Goal: Task Accomplishment & Management: Manage account settings

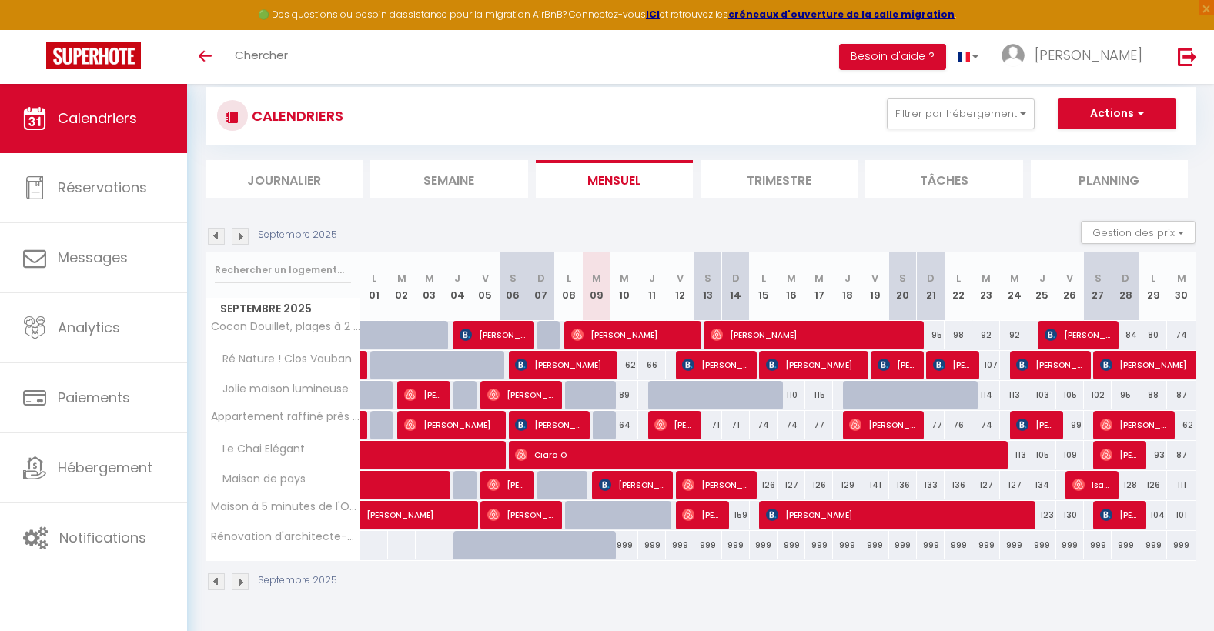
click at [239, 236] on img at bounding box center [240, 236] width 17 height 17
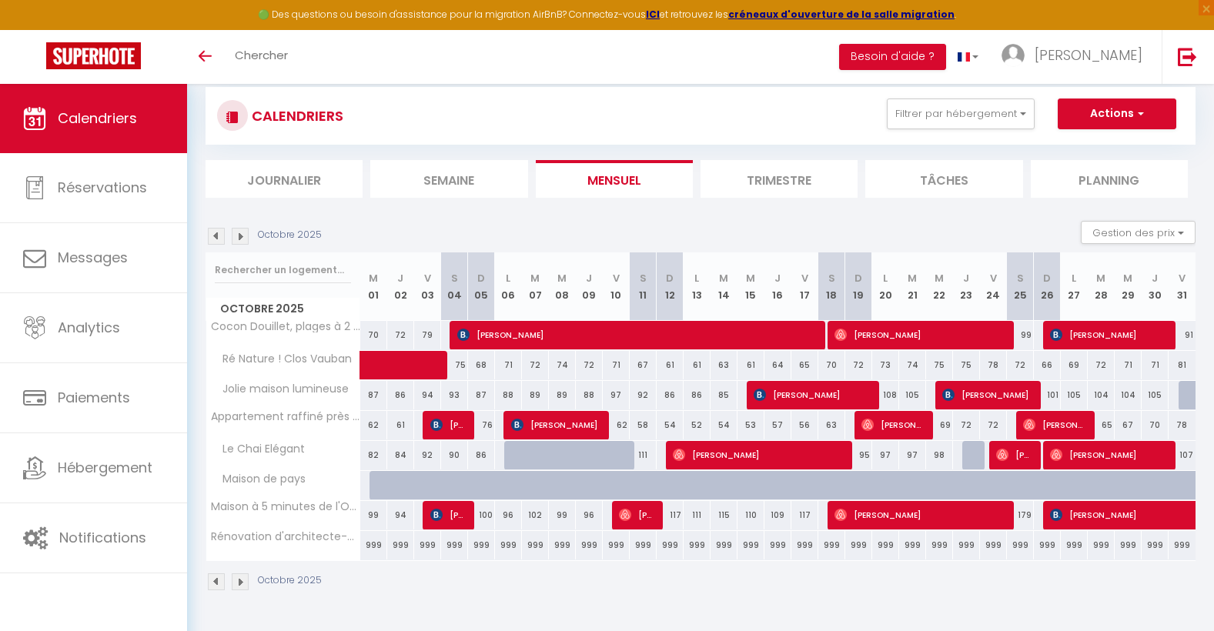
click at [239, 236] on img at bounding box center [240, 236] width 17 height 17
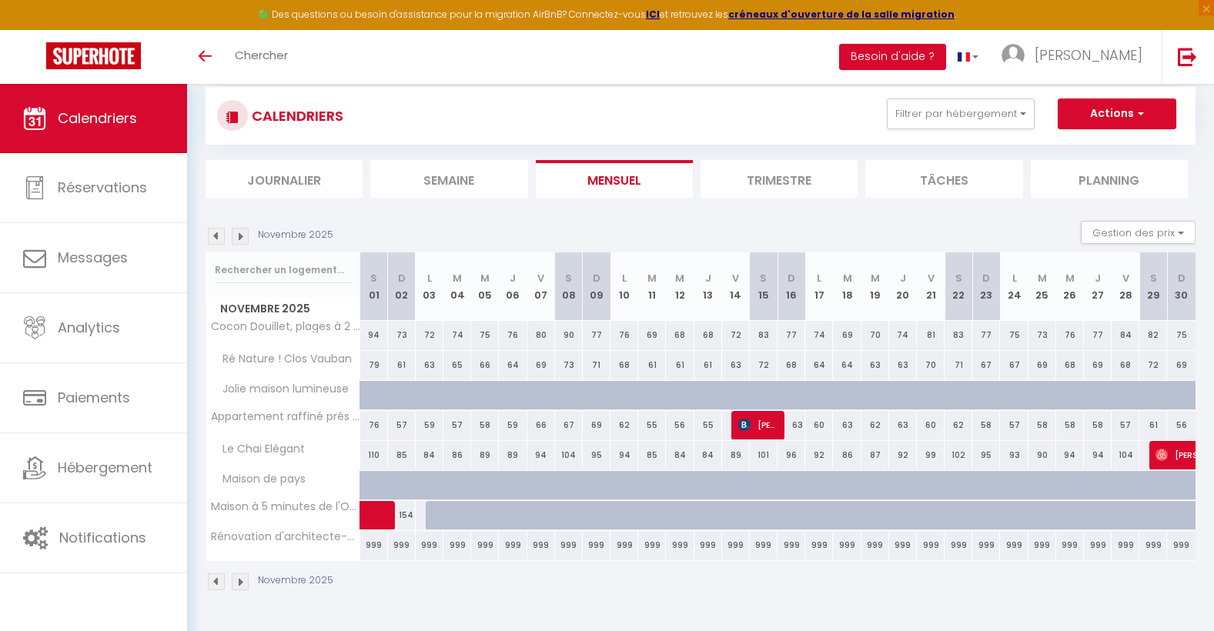
click at [239, 236] on img at bounding box center [240, 236] width 17 height 17
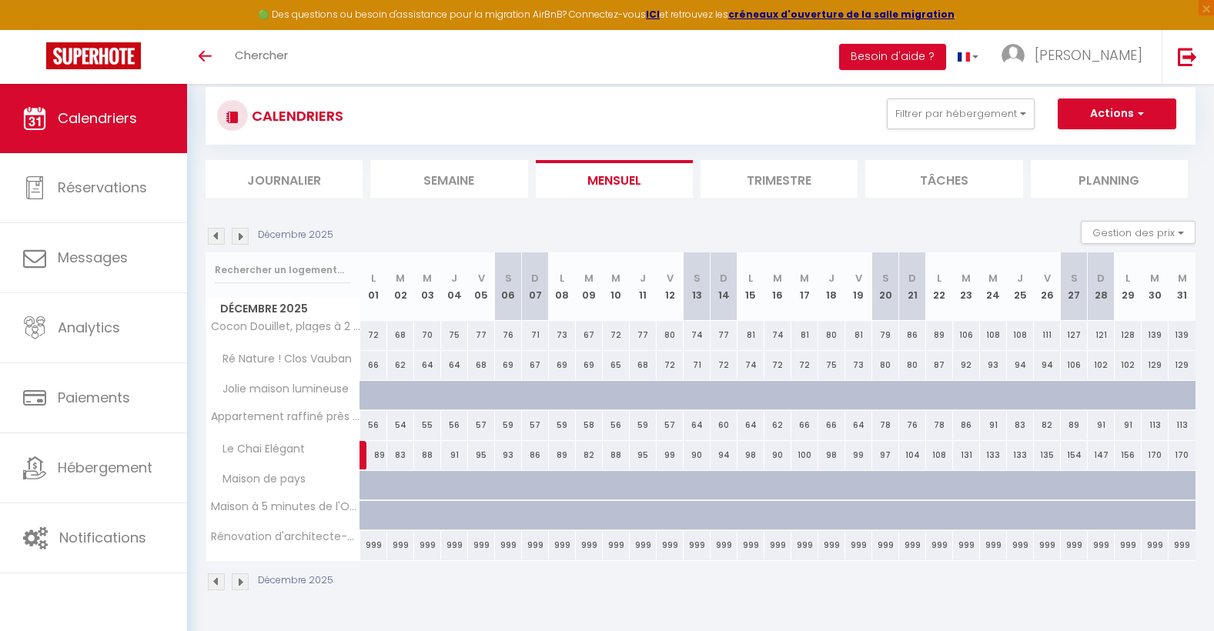
click at [239, 236] on img at bounding box center [240, 236] width 17 height 17
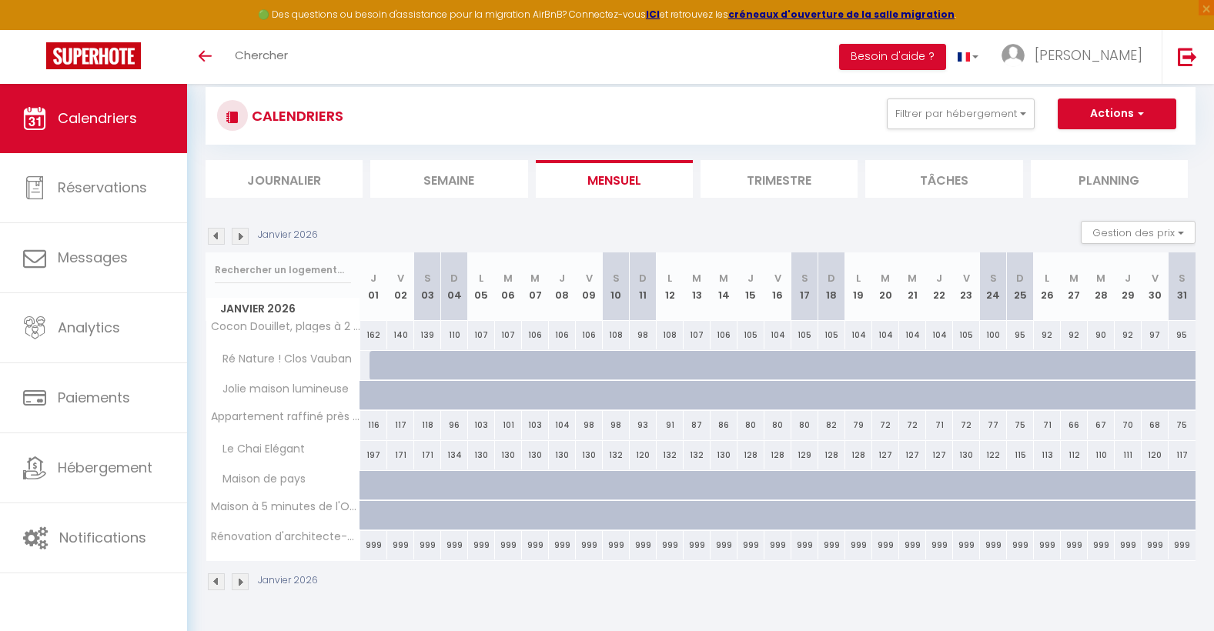
click at [239, 236] on img at bounding box center [240, 236] width 17 height 17
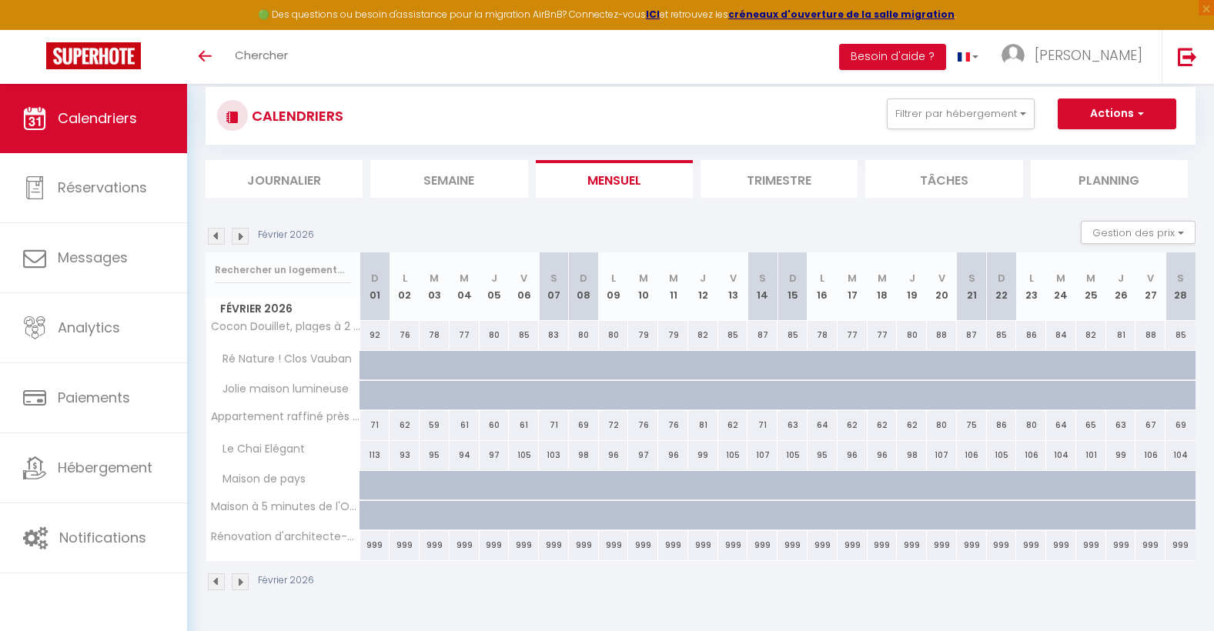
click at [239, 236] on img at bounding box center [240, 236] width 17 height 17
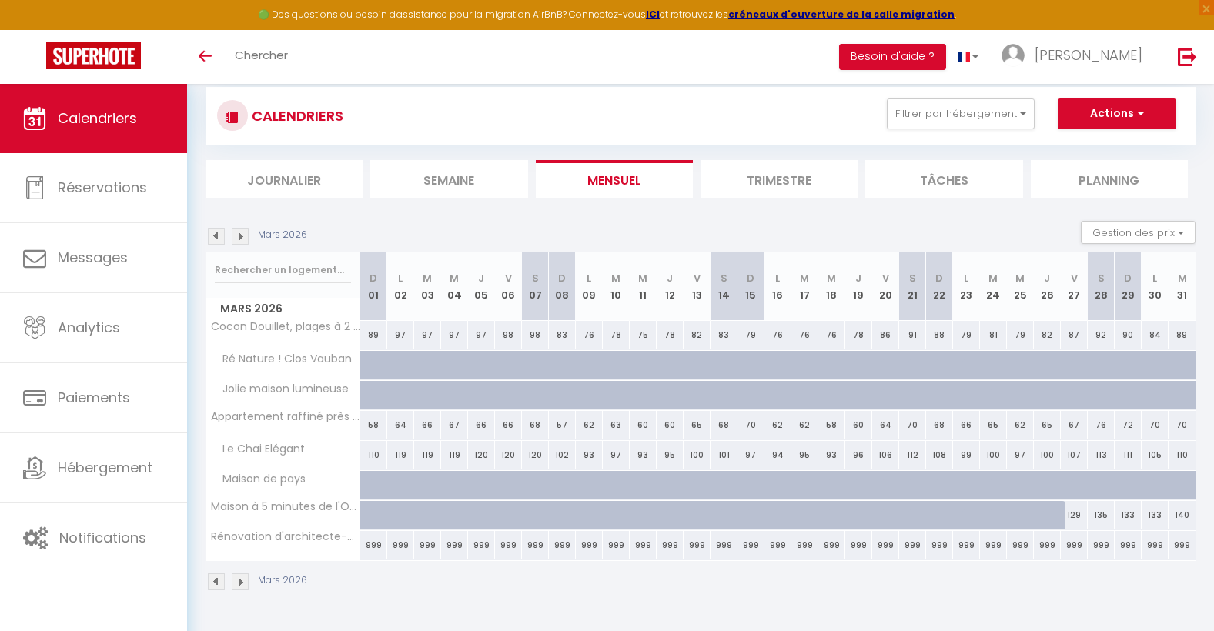
click at [239, 236] on img at bounding box center [240, 236] width 17 height 17
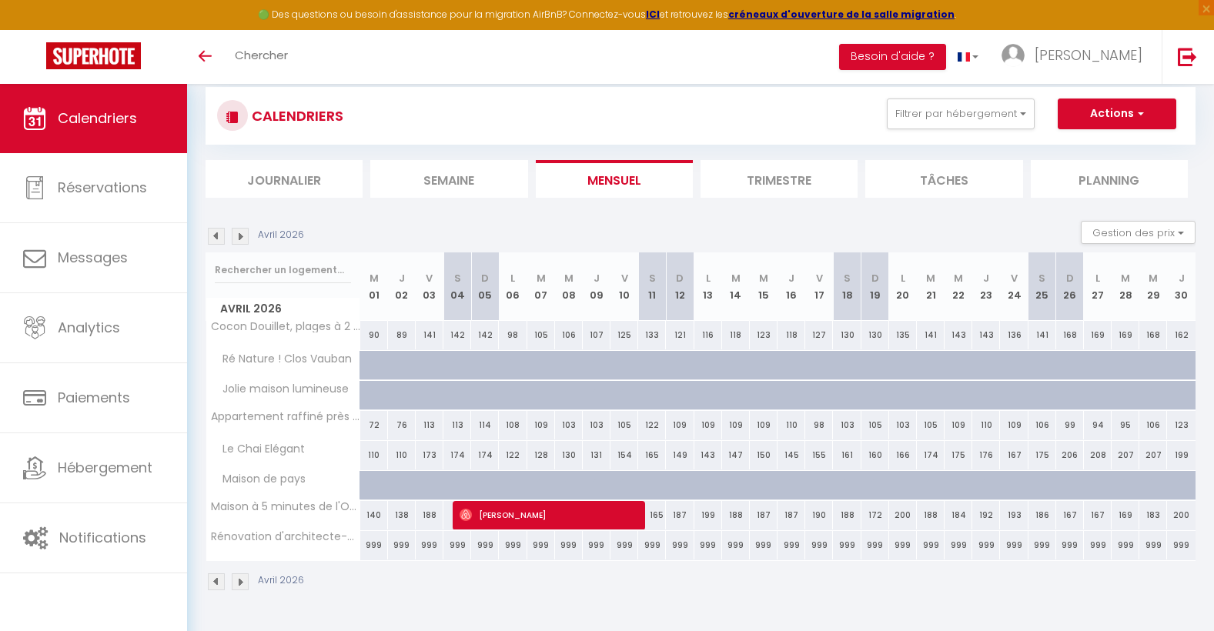
click at [239, 236] on img at bounding box center [240, 236] width 17 height 17
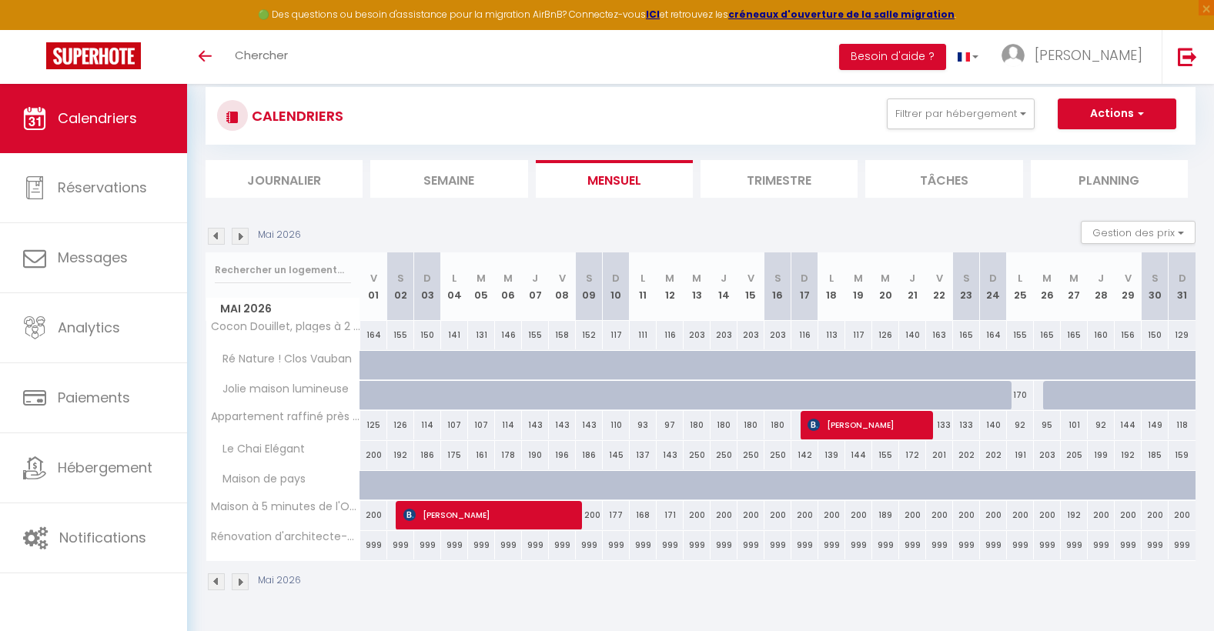
click at [213, 236] on img at bounding box center [216, 236] width 17 height 17
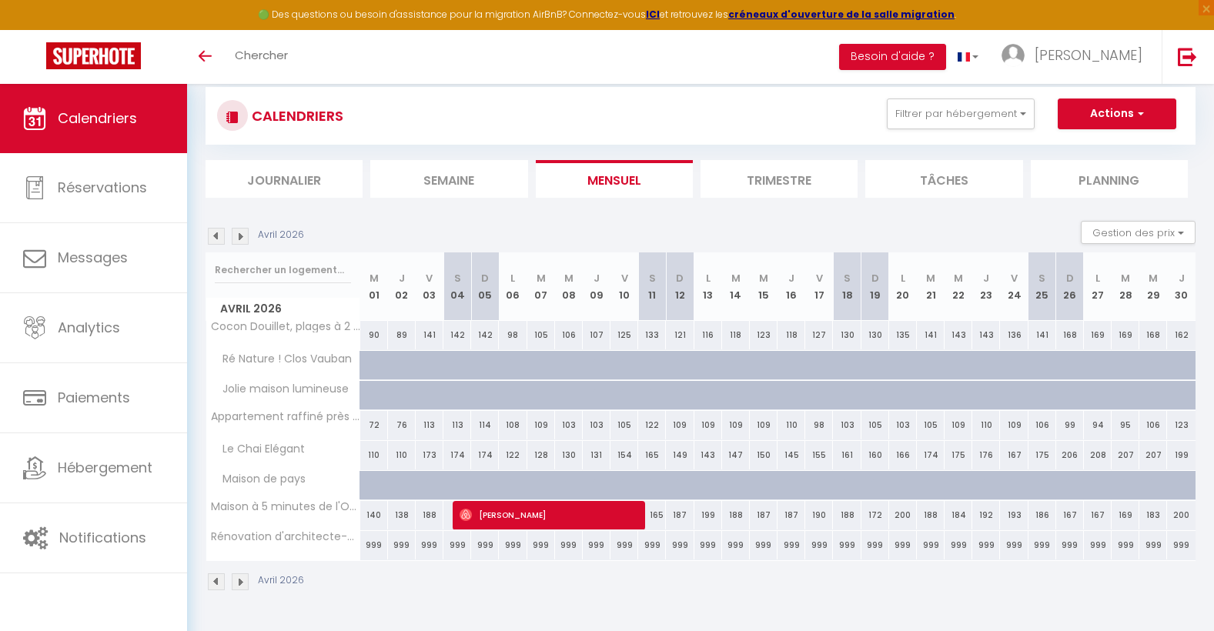
click at [213, 238] on img at bounding box center [216, 236] width 17 height 17
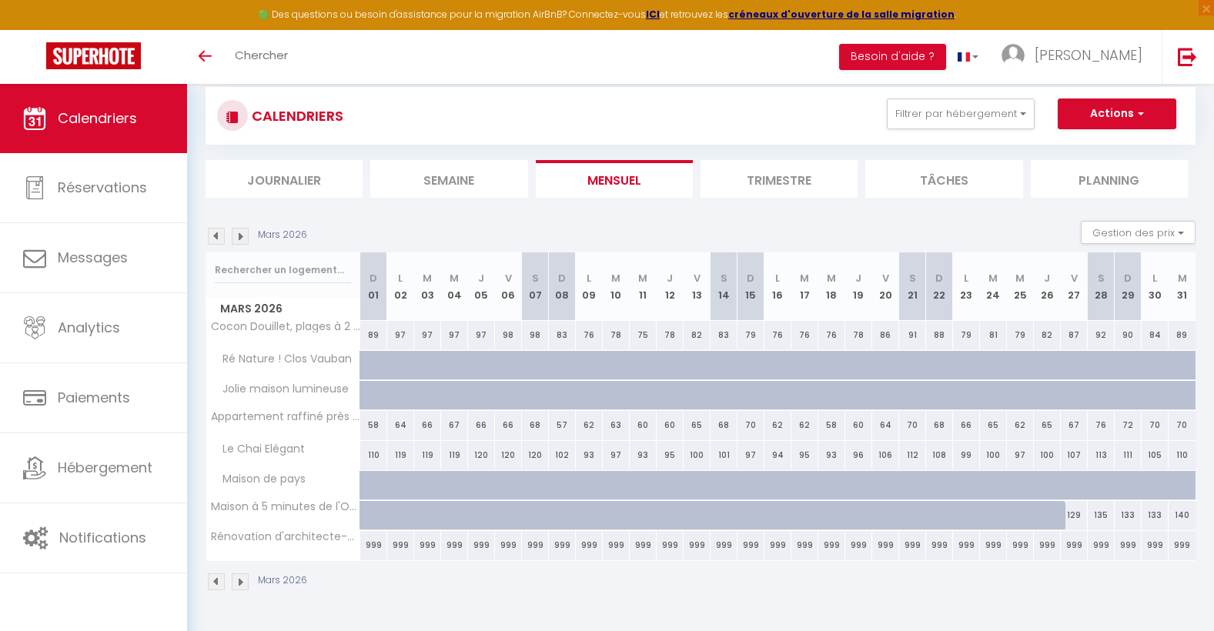
click at [213, 238] on img at bounding box center [216, 236] width 17 height 17
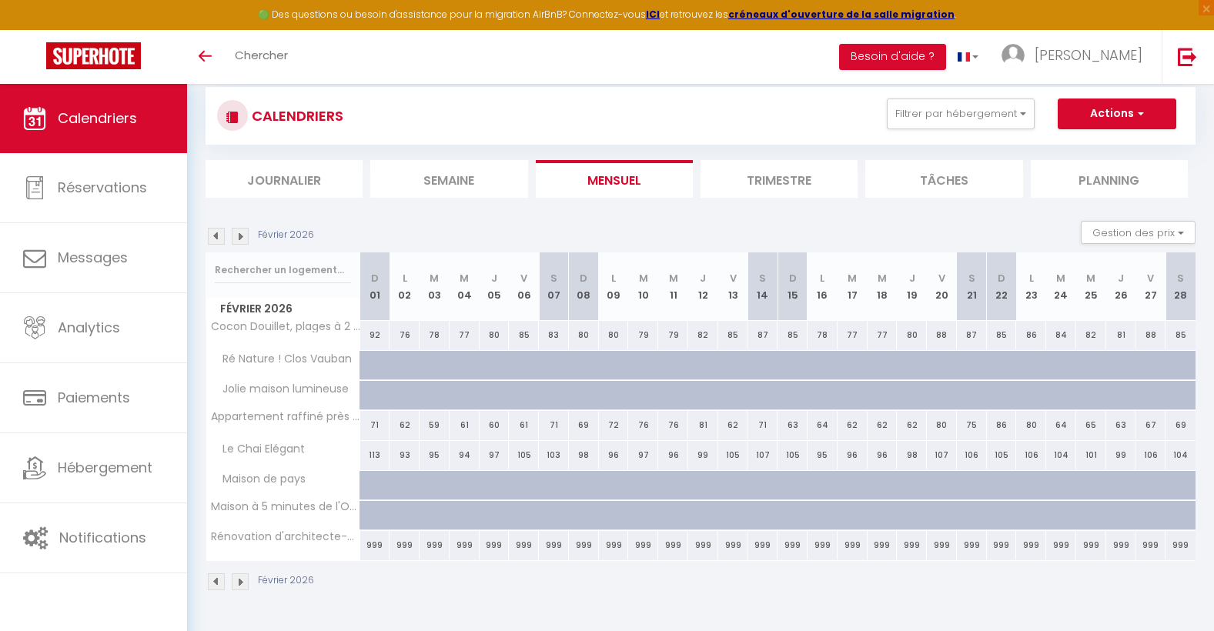
click at [213, 238] on img at bounding box center [216, 236] width 17 height 17
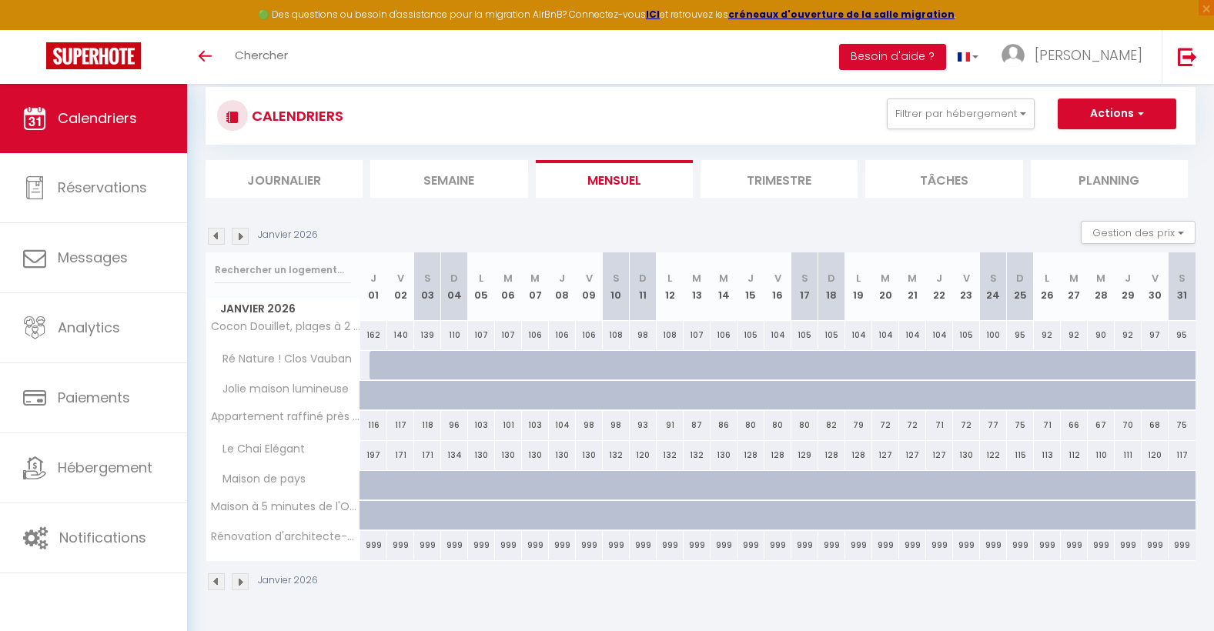
click at [213, 239] on img at bounding box center [216, 236] width 17 height 17
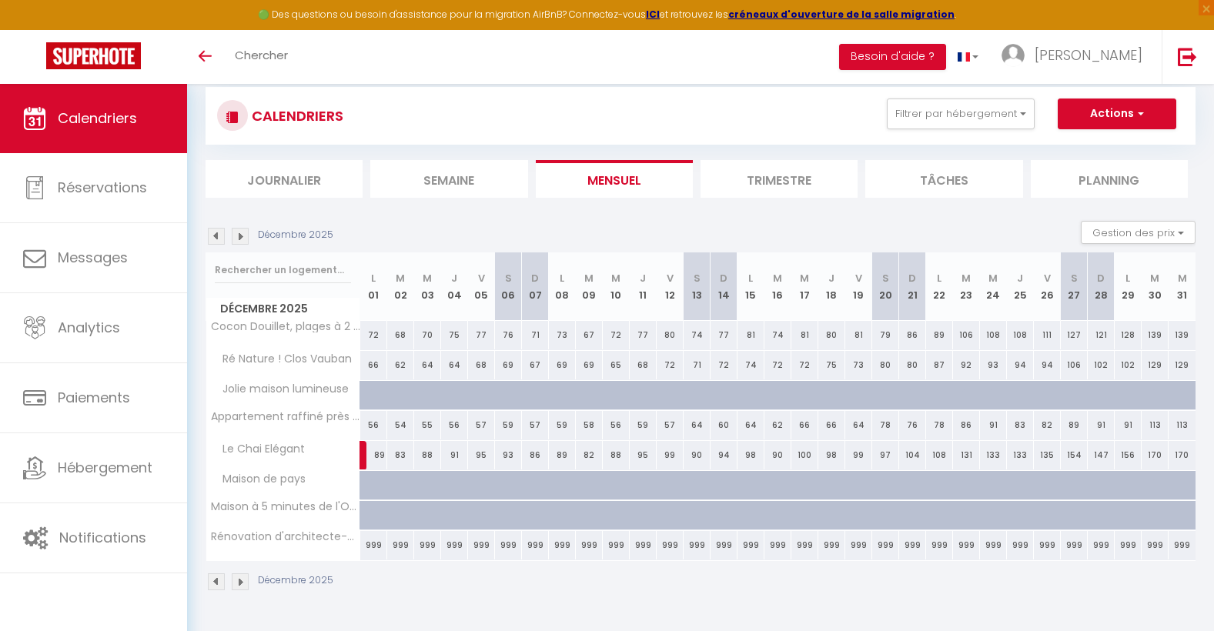
click at [213, 239] on img at bounding box center [216, 236] width 17 height 17
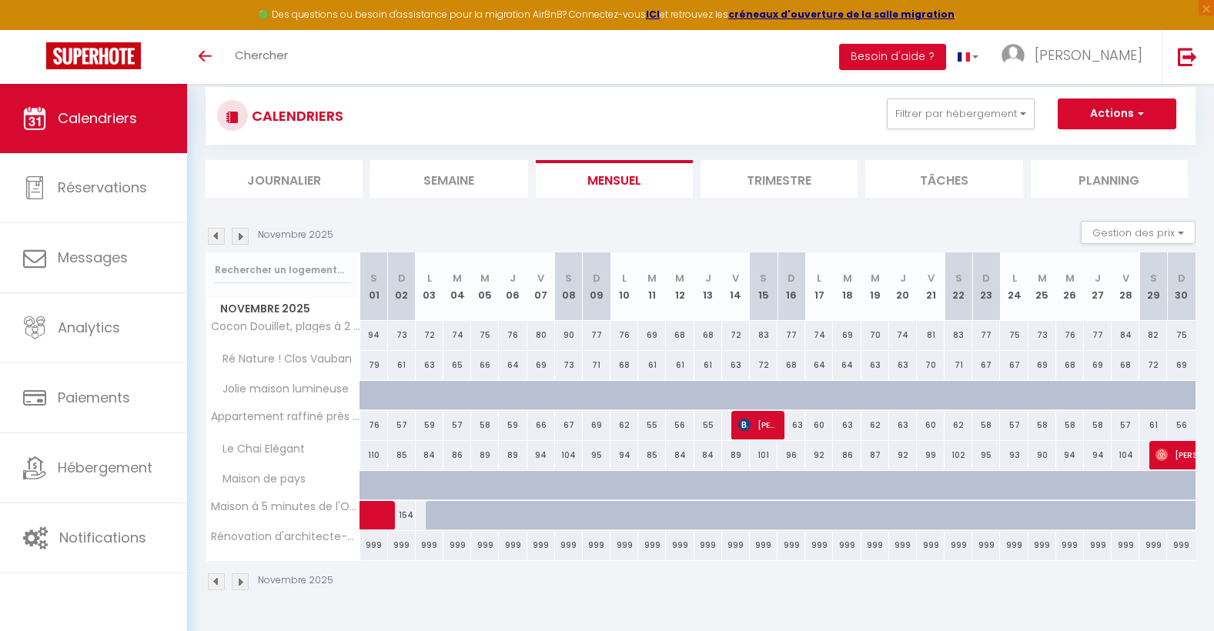
click at [213, 239] on img at bounding box center [216, 236] width 17 height 17
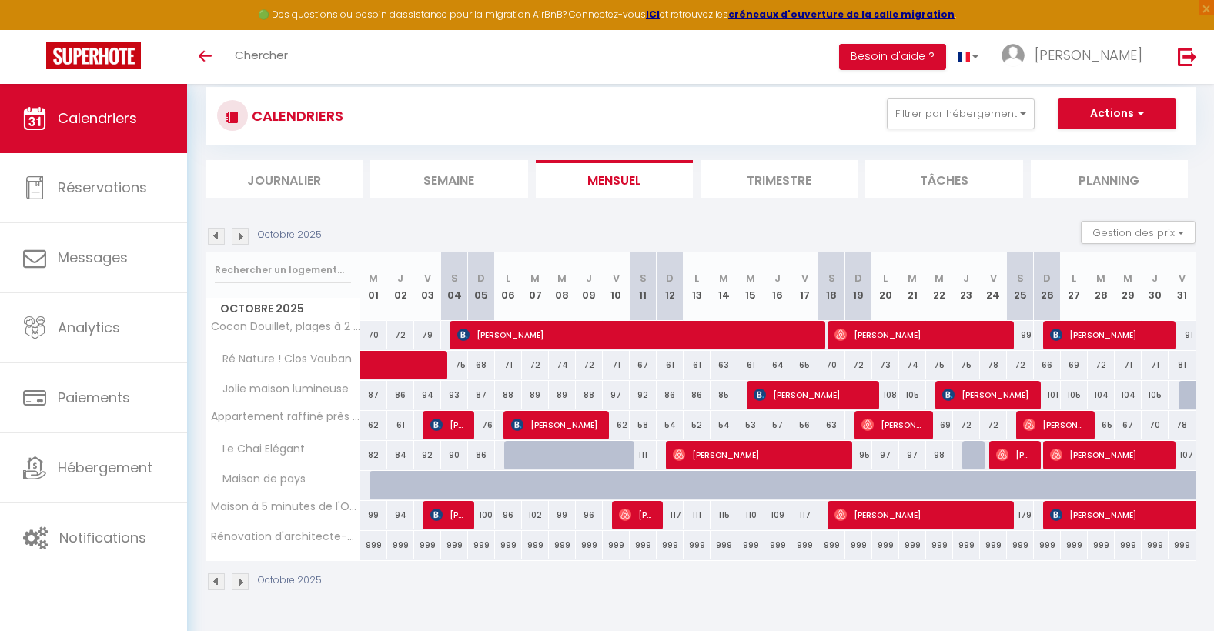
click at [213, 240] on img at bounding box center [216, 236] width 17 height 17
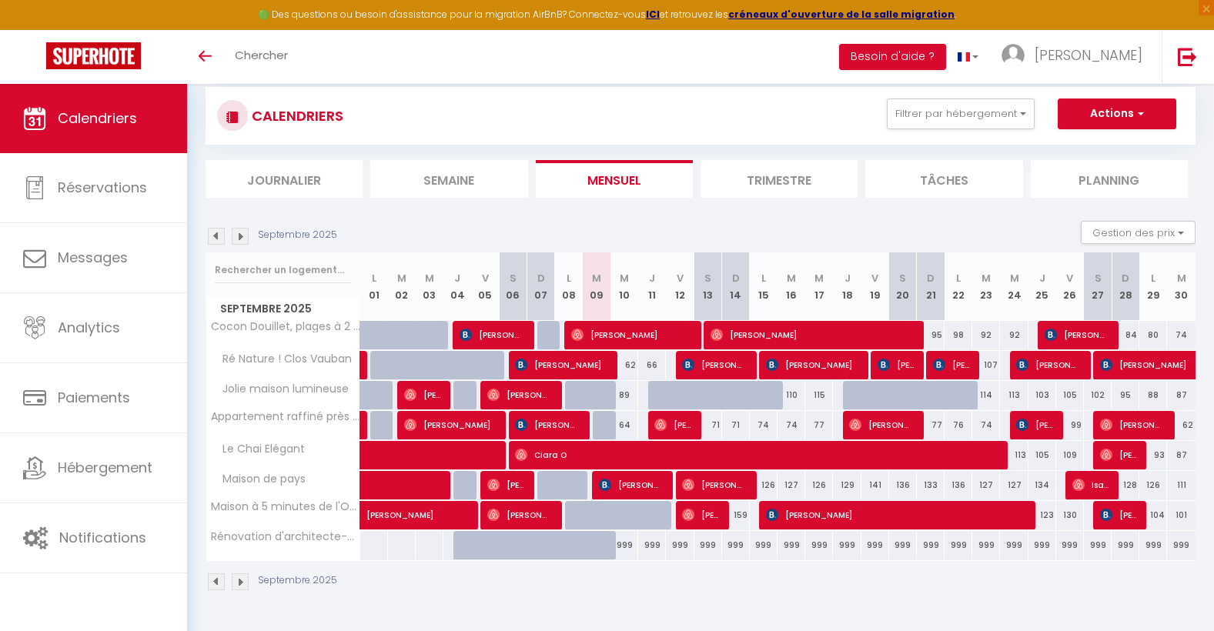
click at [213, 240] on img at bounding box center [216, 236] width 17 height 17
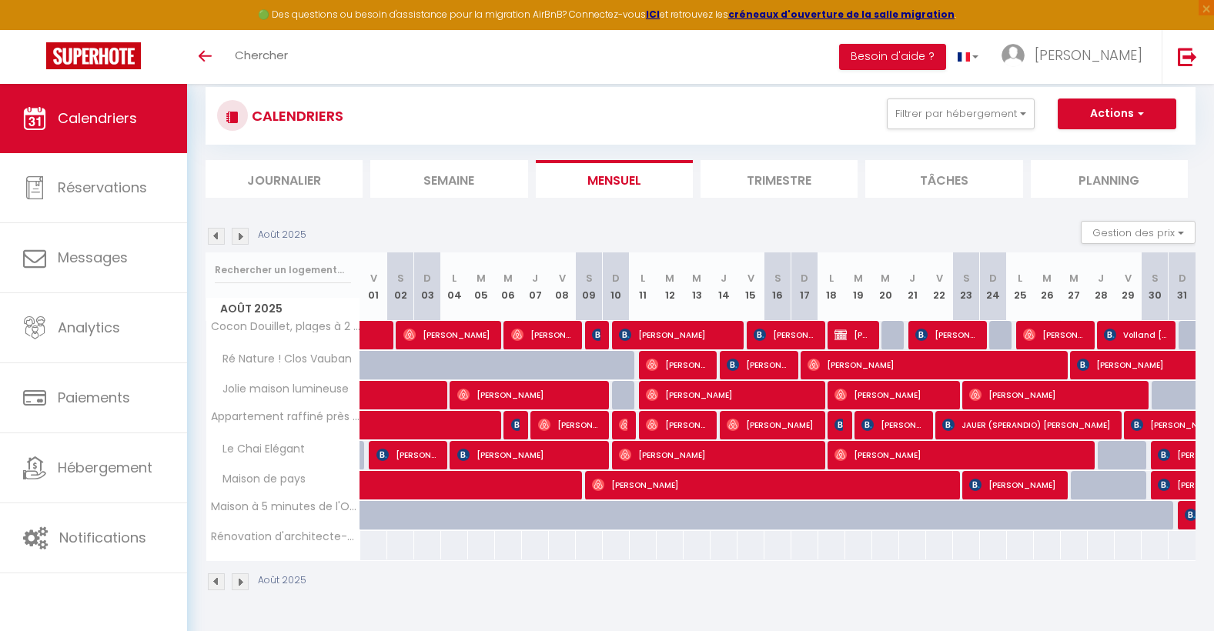
click at [239, 235] on img at bounding box center [240, 236] width 17 height 17
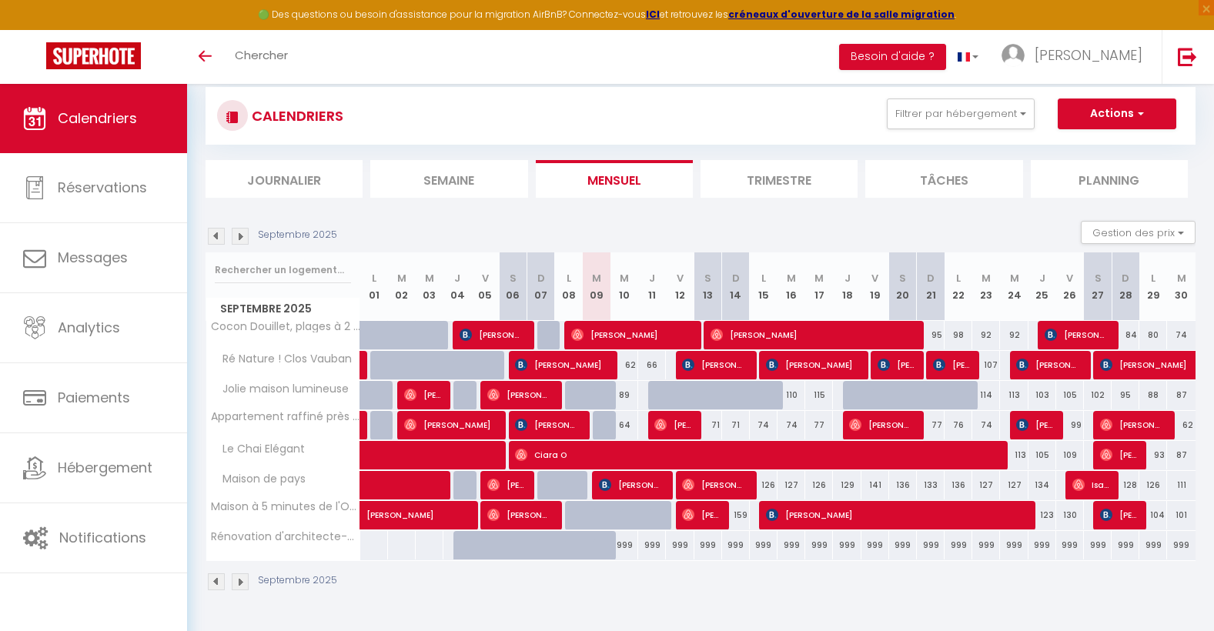
click at [217, 236] on img at bounding box center [216, 236] width 17 height 17
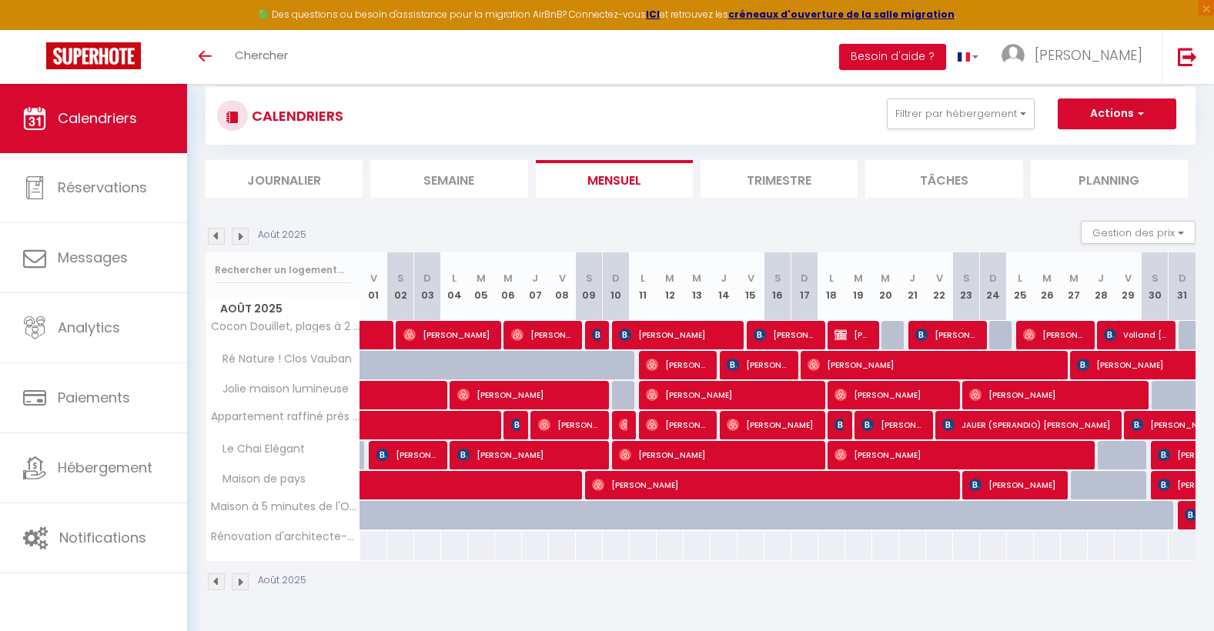
click at [242, 236] on img at bounding box center [240, 236] width 17 height 17
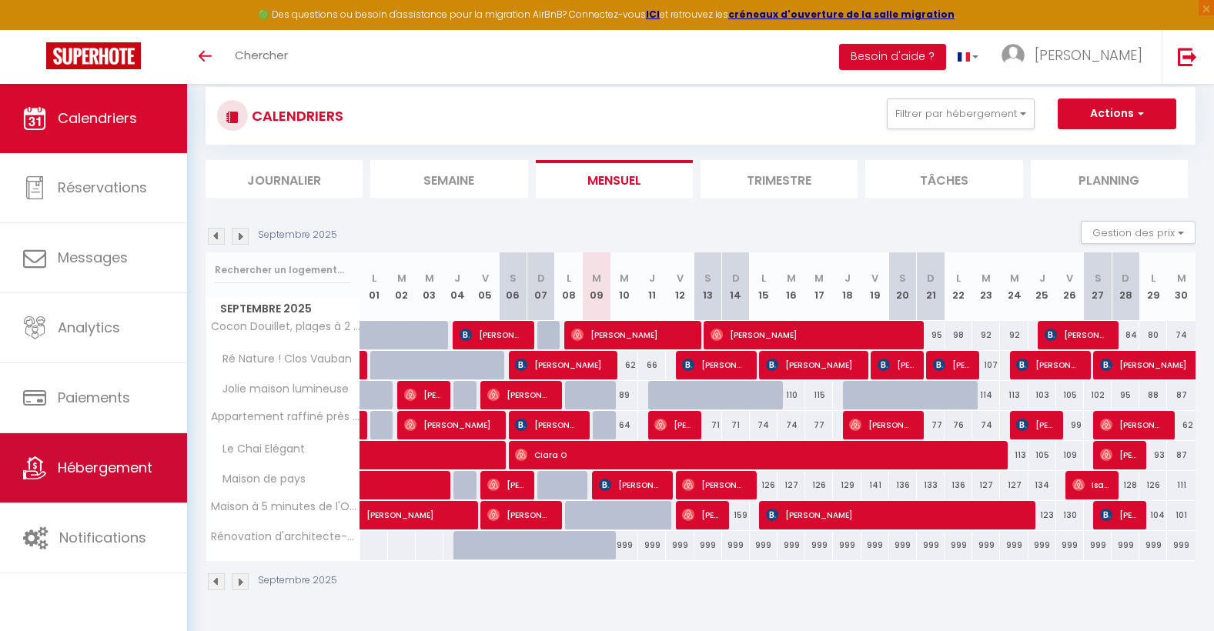
click at [91, 466] on span "Hébergement" at bounding box center [105, 467] width 95 height 19
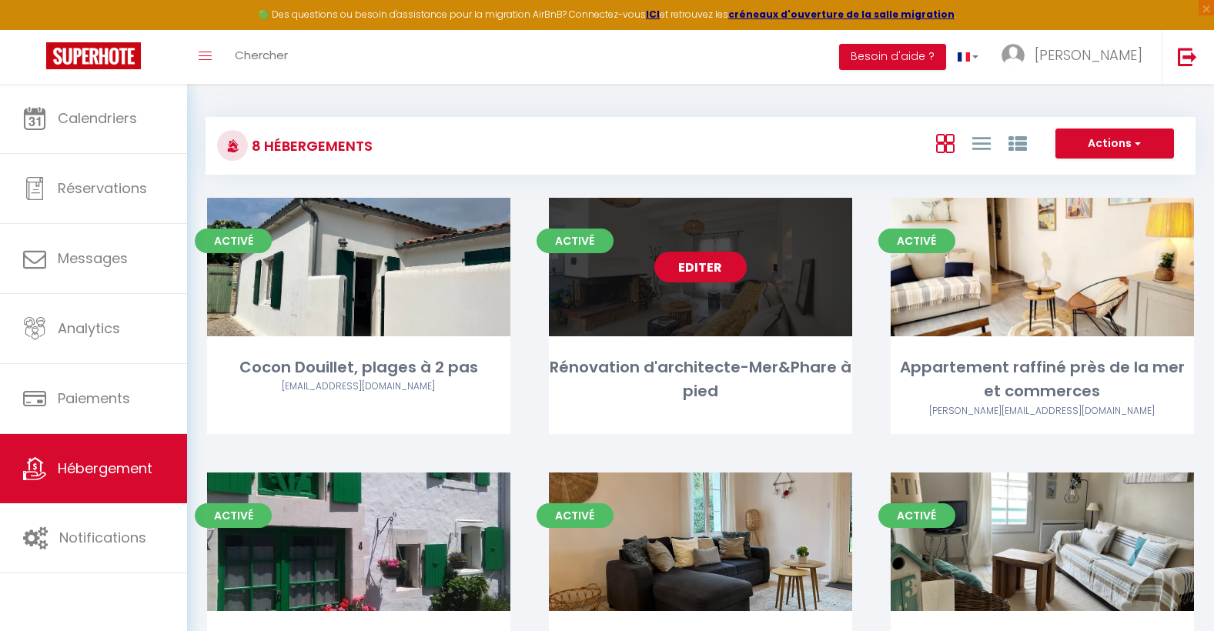
click at [716, 276] on link "Editer" at bounding box center [700, 267] width 92 height 31
select select "3"
select select "2"
select select "1"
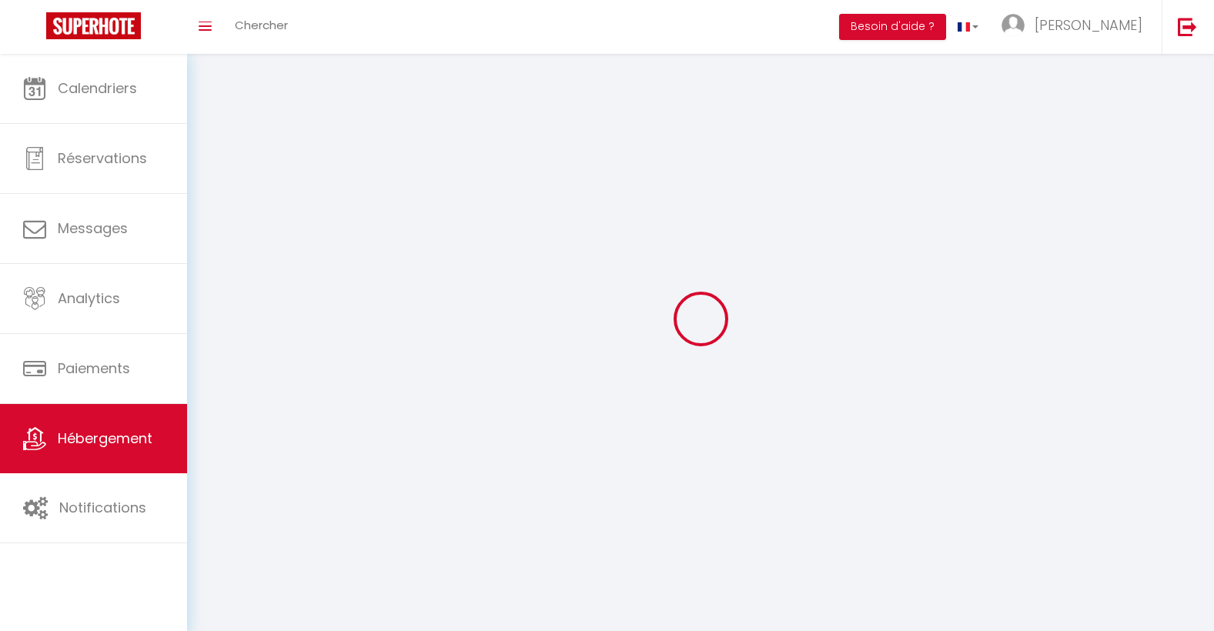
select select
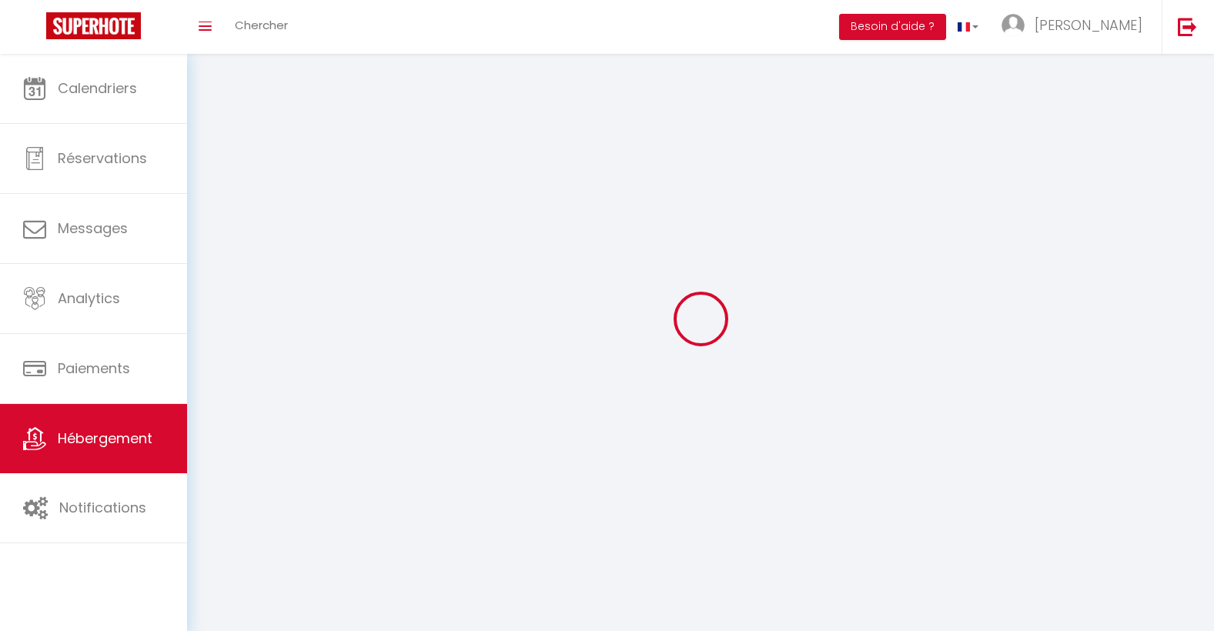
checkbox input "false"
select select
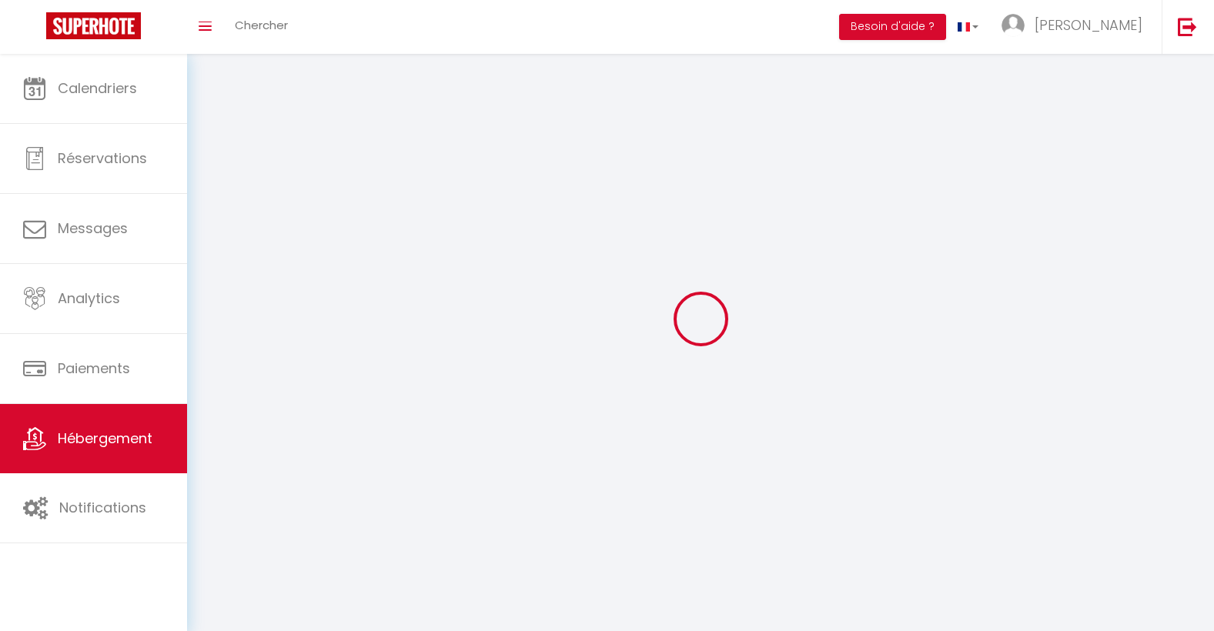
select select
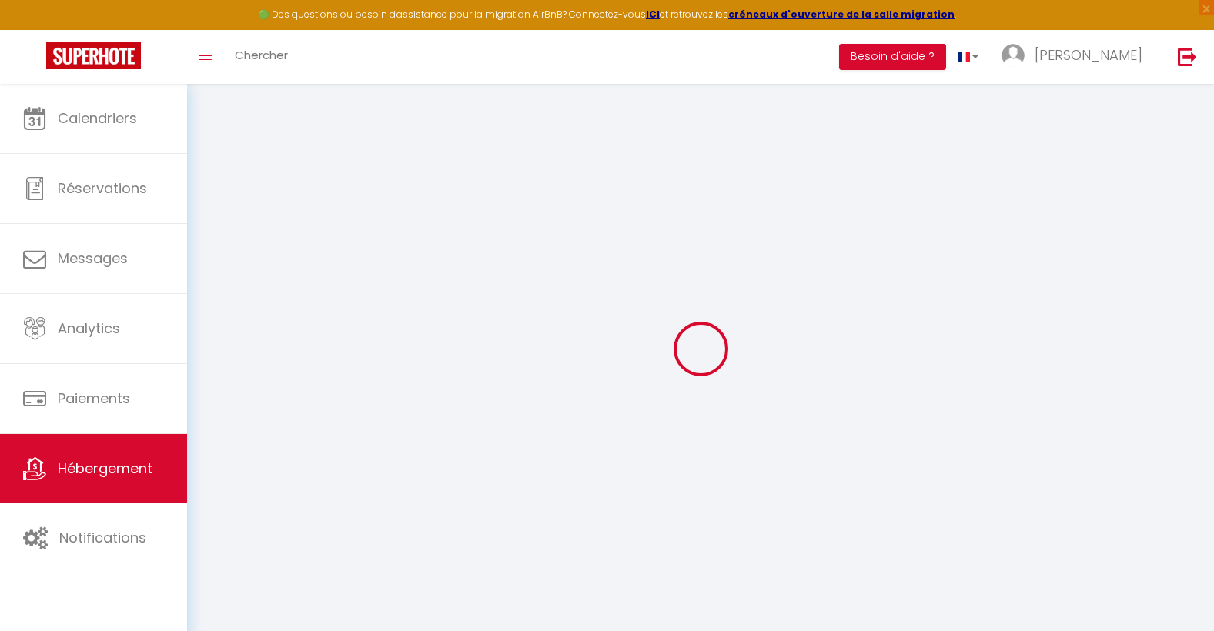
type input "Oups ! Les dates sélectionnées sont indisponibles."
type textarea "Malheureusement les dates sélectionnées sont indisponibles. Nous vous invitons …"
select select
checkbox input "false"
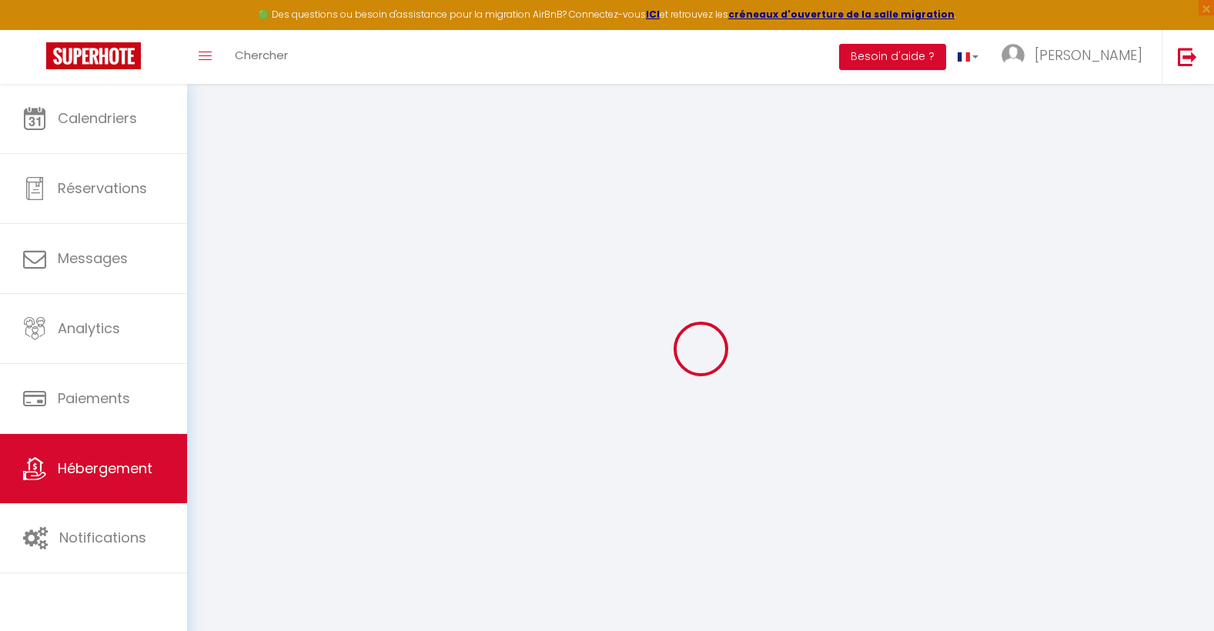
checkbox input "false"
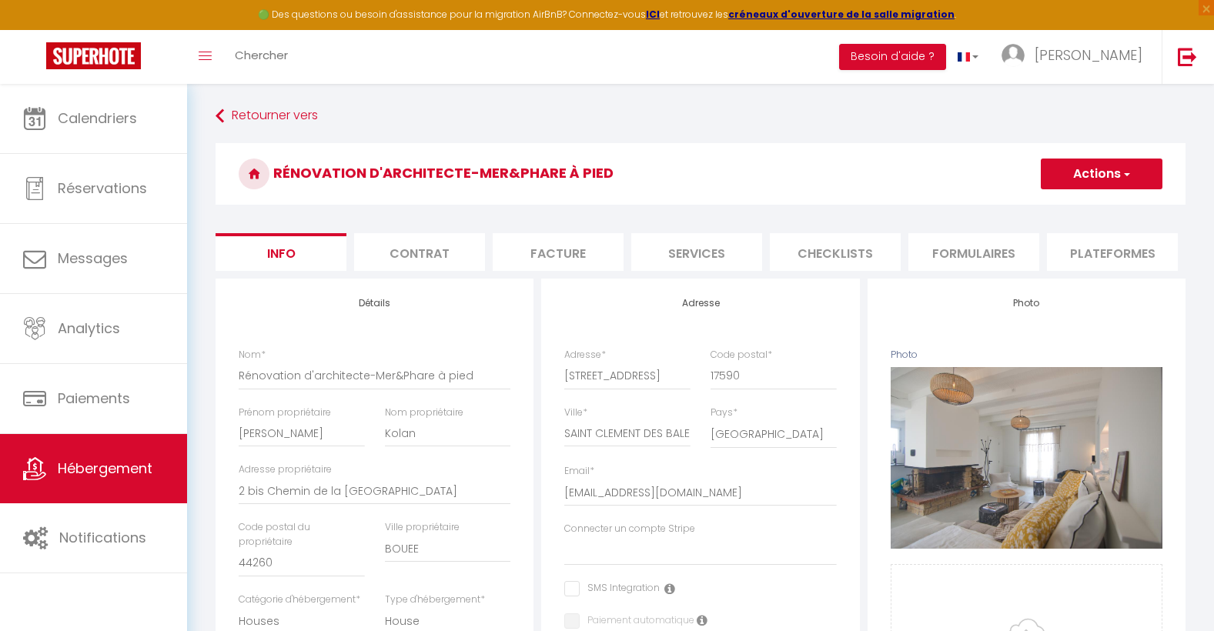
select select
checkbox input "false"
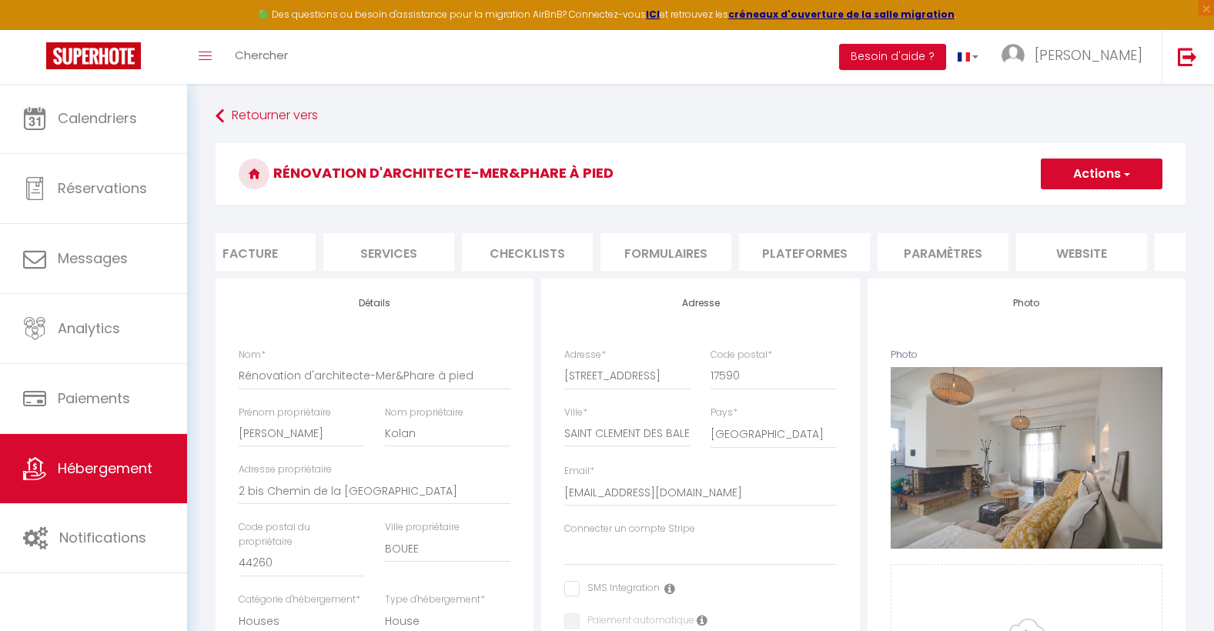
scroll to position [0, 339]
click at [1057, 252] on li "website" at bounding box center [1050, 252] width 131 height 38
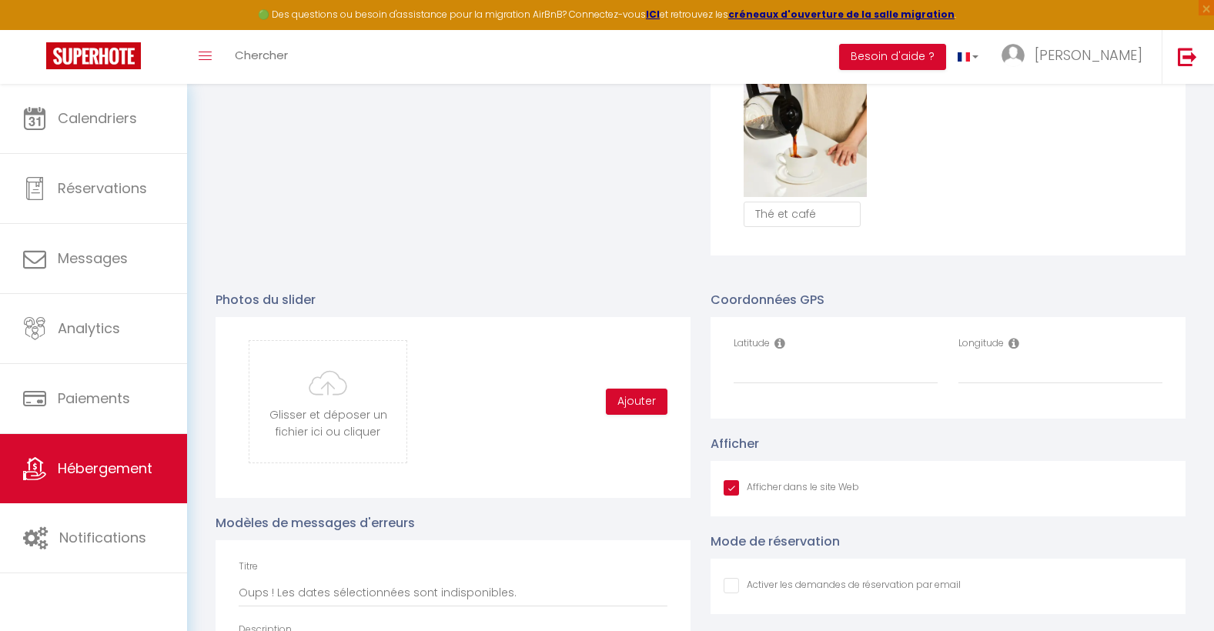
scroll to position [1430, 0]
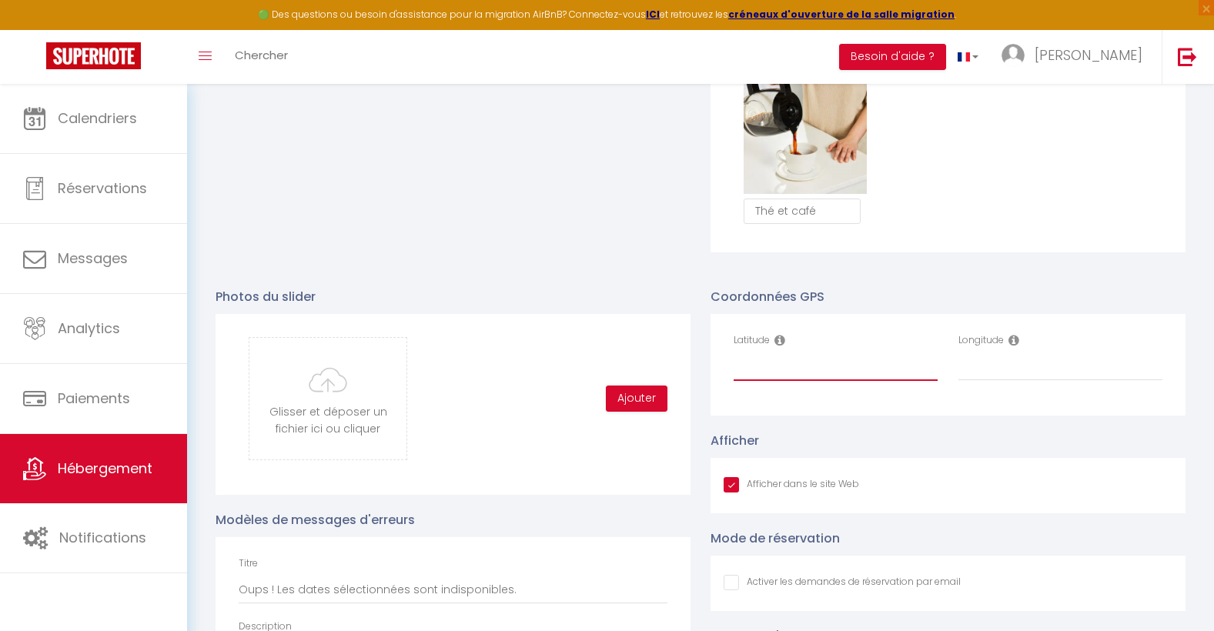
click at [791, 366] on input "Latitude" at bounding box center [836, 367] width 204 height 28
click at [785, 346] on icon at bounding box center [780, 340] width 11 height 12
click at [783, 376] on input "Latitude" at bounding box center [836, 367] width 204 height 28
paste input "46.236727"
type input "46.236727"
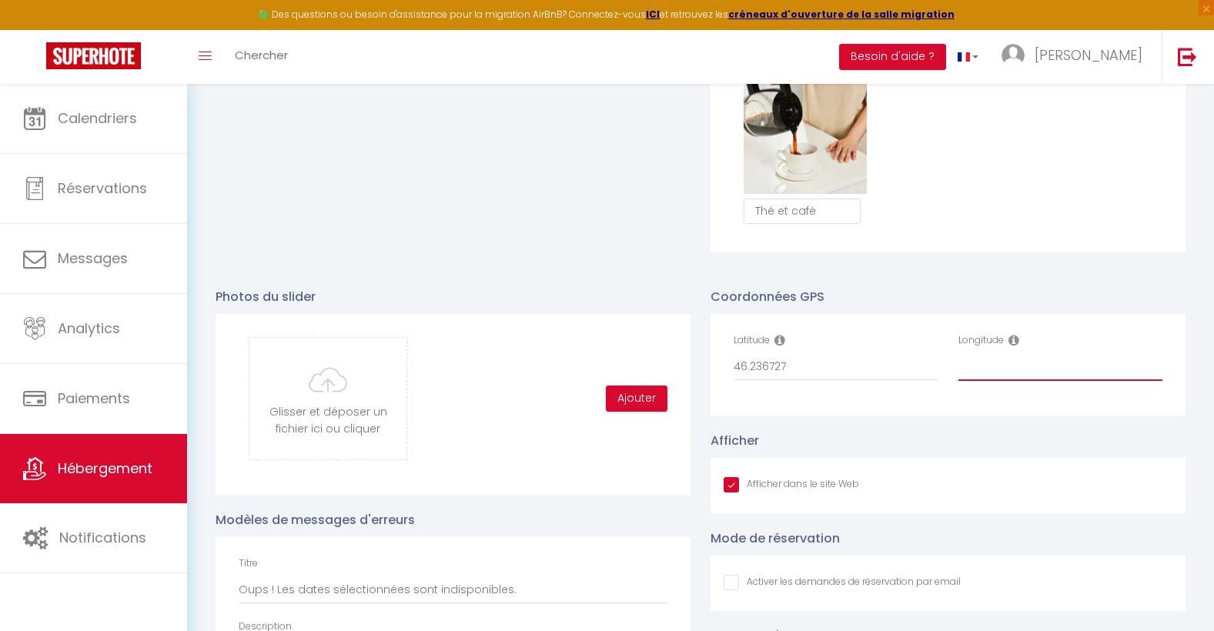
click at [976, 381] on input "Longitude" at bounding box center [1061, 367] width 204 height 28
paste input "-1.559156"
type input "-1.559156"
click at [1059, 494] on div "Afficher dans le site Web" at bounding box center [948, 485] width 449 height 17
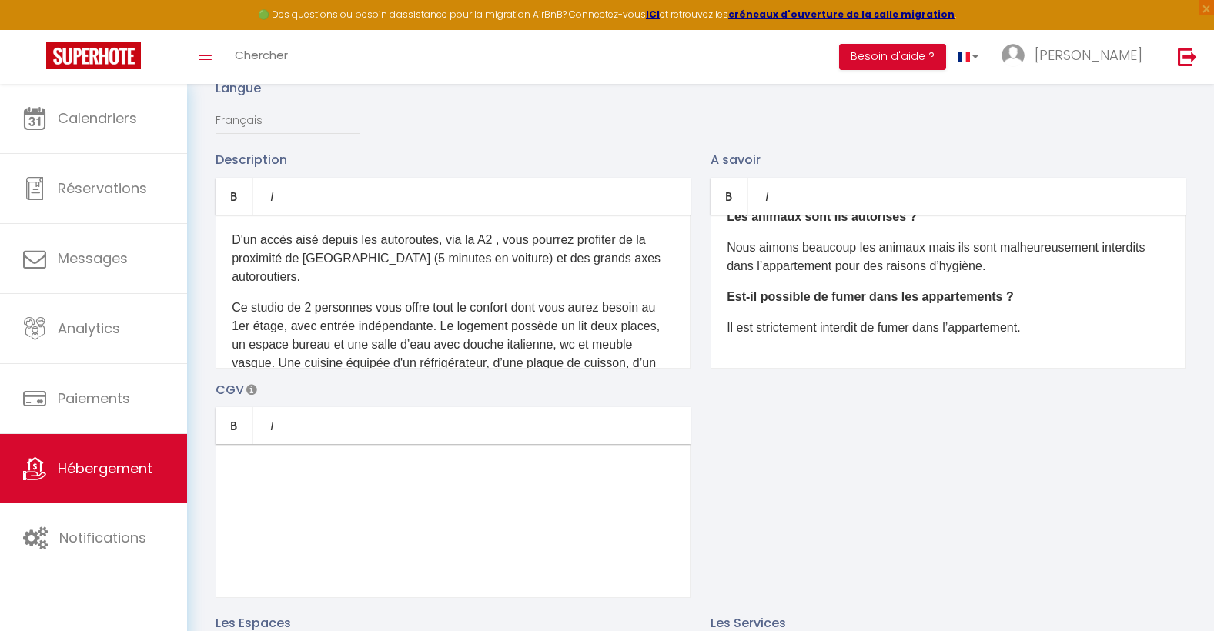
scroll to position [168, 0]
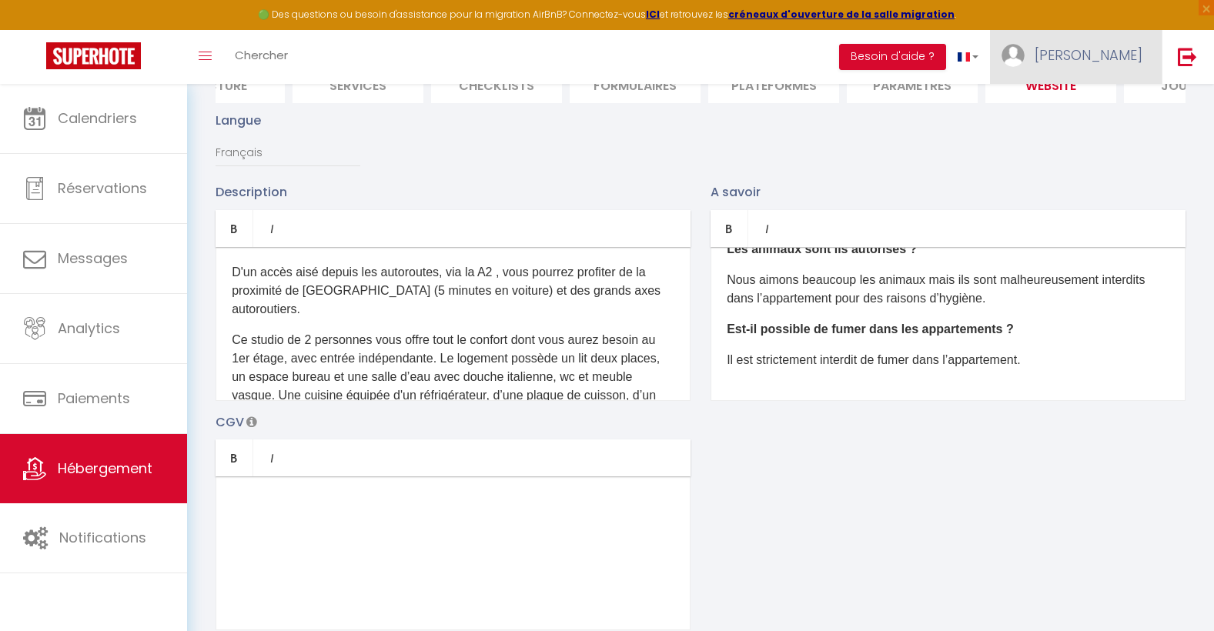
click at [1131, 55] on span "[PERSON_NAME]" at bounding box center [1089, 54] width 108 height 19
click at [1123, 202] on p "A savoir" at bounding box center [948, 191] width 475 height 19
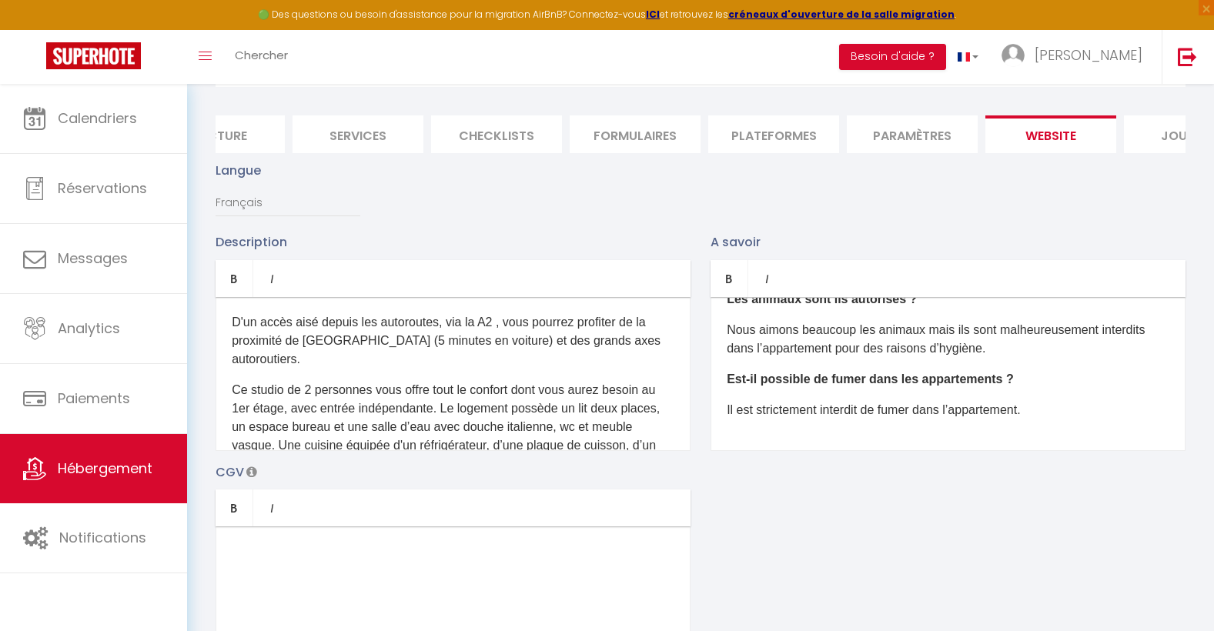
scroll to position [0, 0]
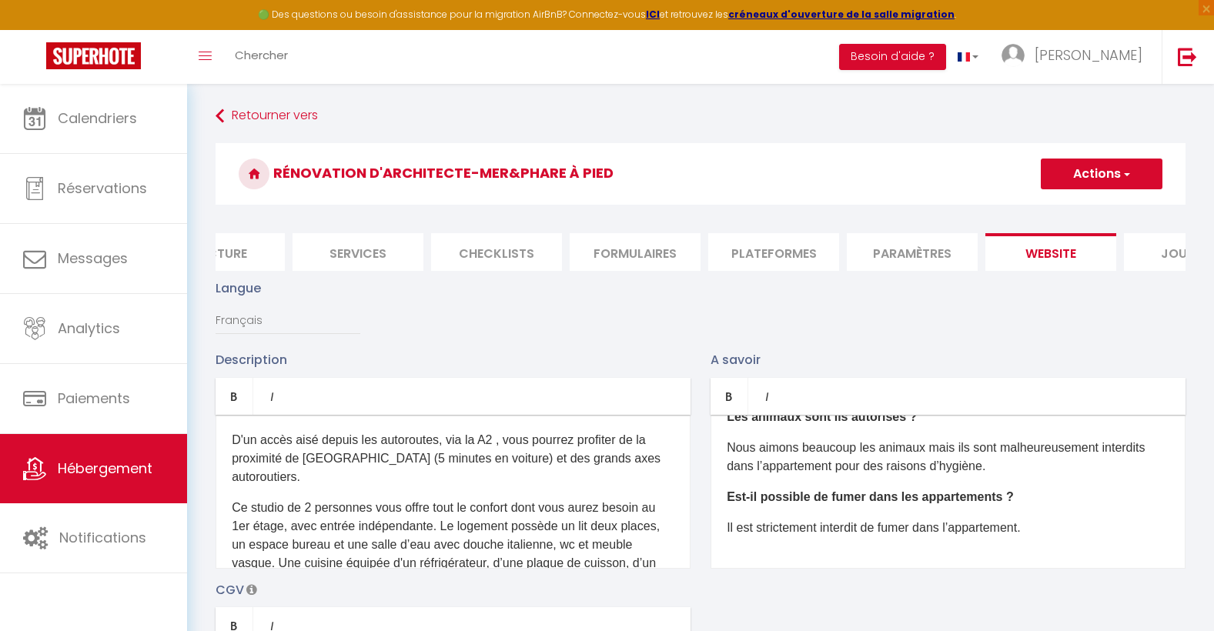
click at [1136, 175] on button "Actions" at bounding box center [1102, 174] width 122 height 31
click at [1094, 211] on input "Enregistrer" at bounding box center [1084, 207] width 57 height 15
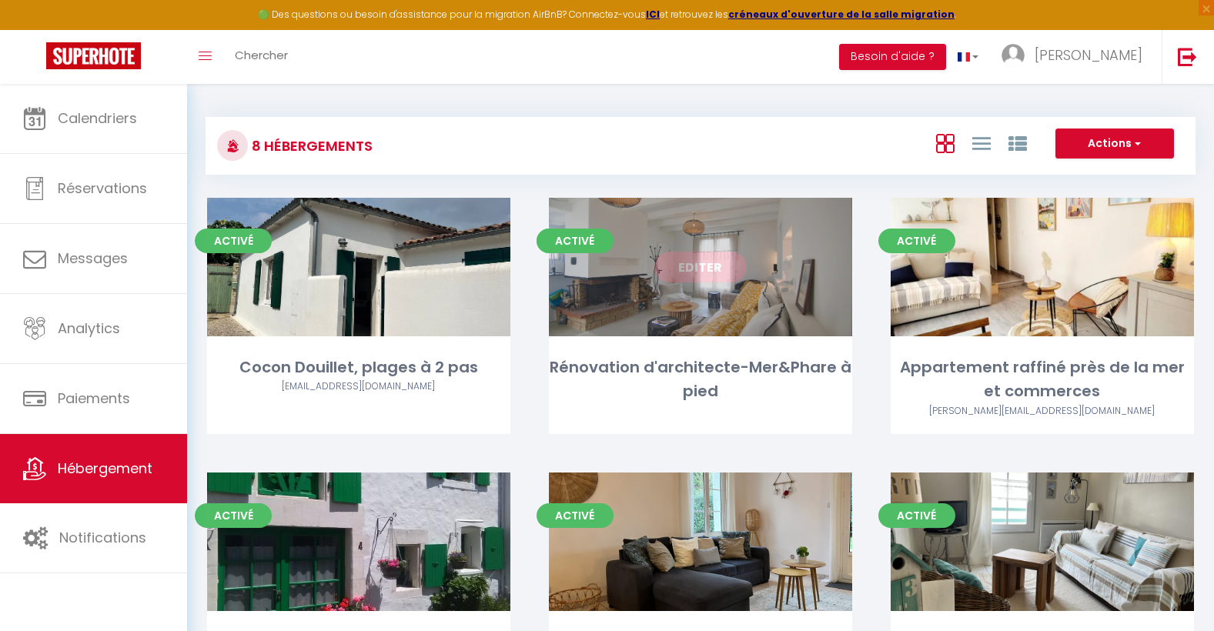
click at [654, 266] on link "Editer" at bounding box center [700, 267] width 92 height 31
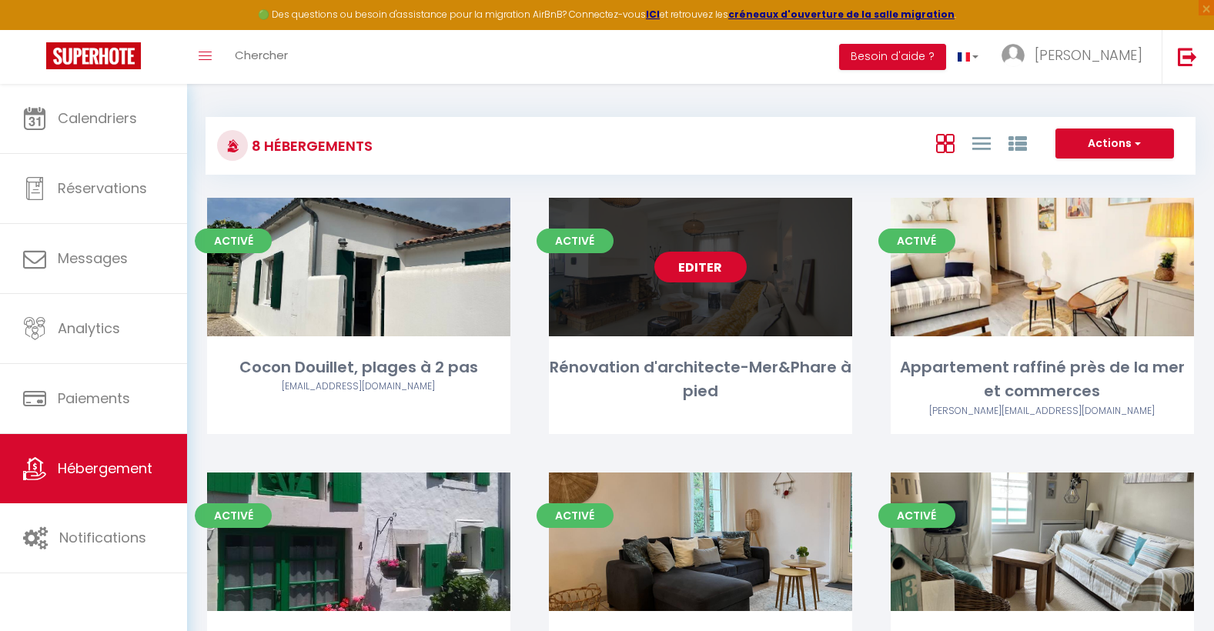
click at [714, 260] on link "Editer" at bounding box center [700, 267] width 92 height 31
select select "3"
select select "2"
select select "1"
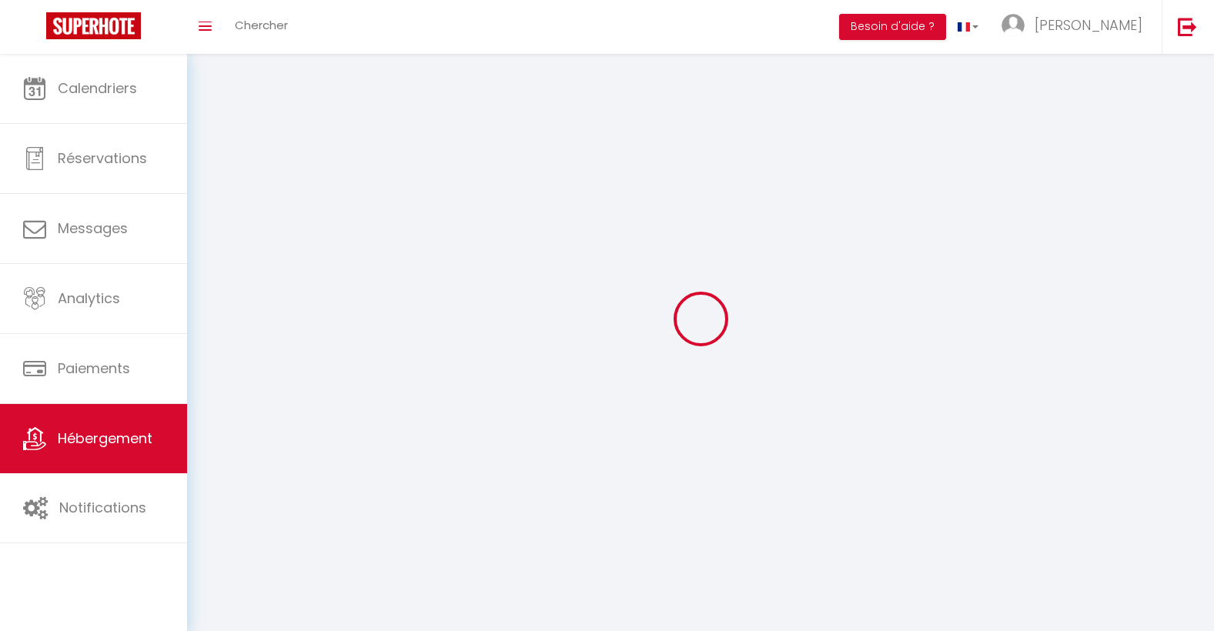
select select
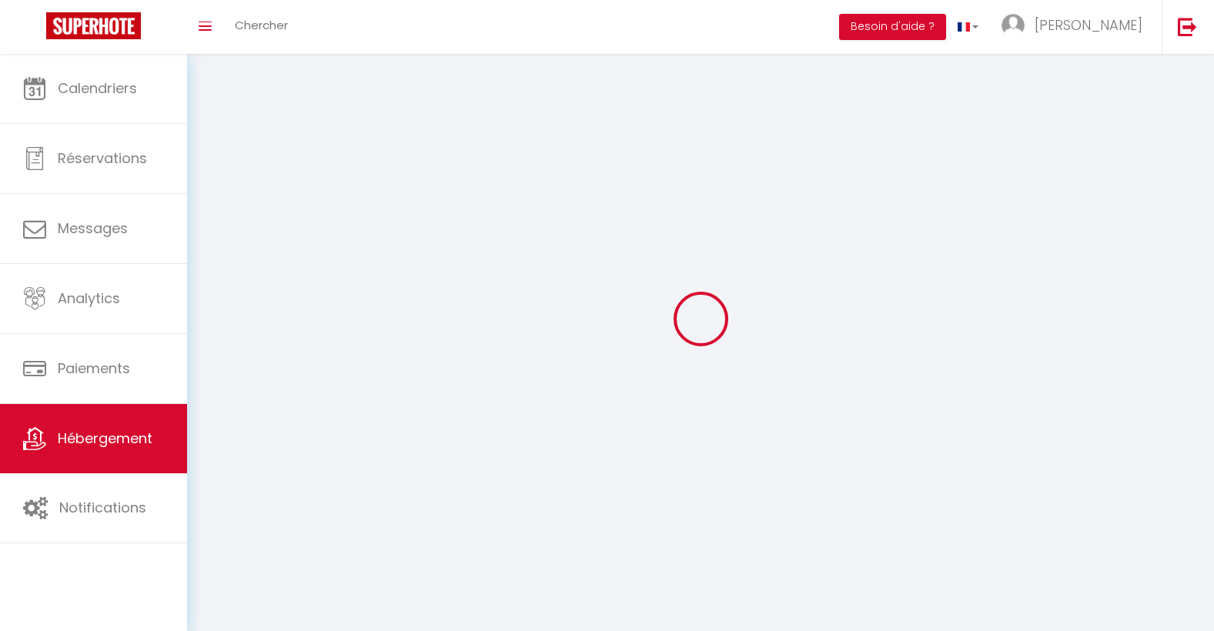
checkbox input "false"
select select
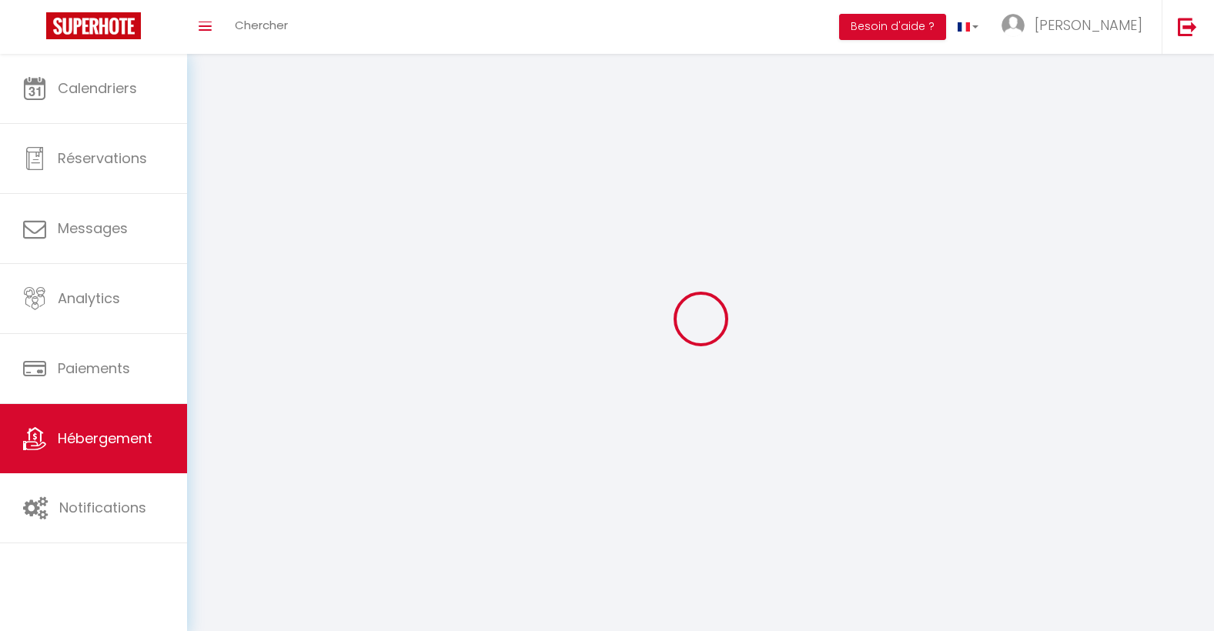
select select
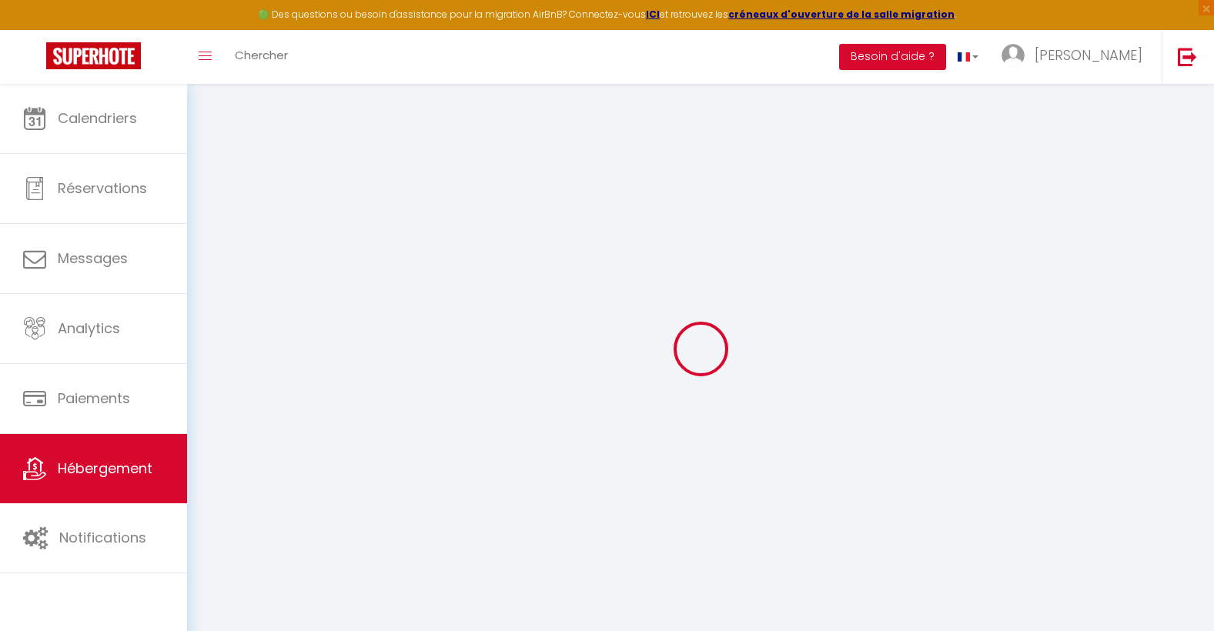
select select
checkbox input "false"
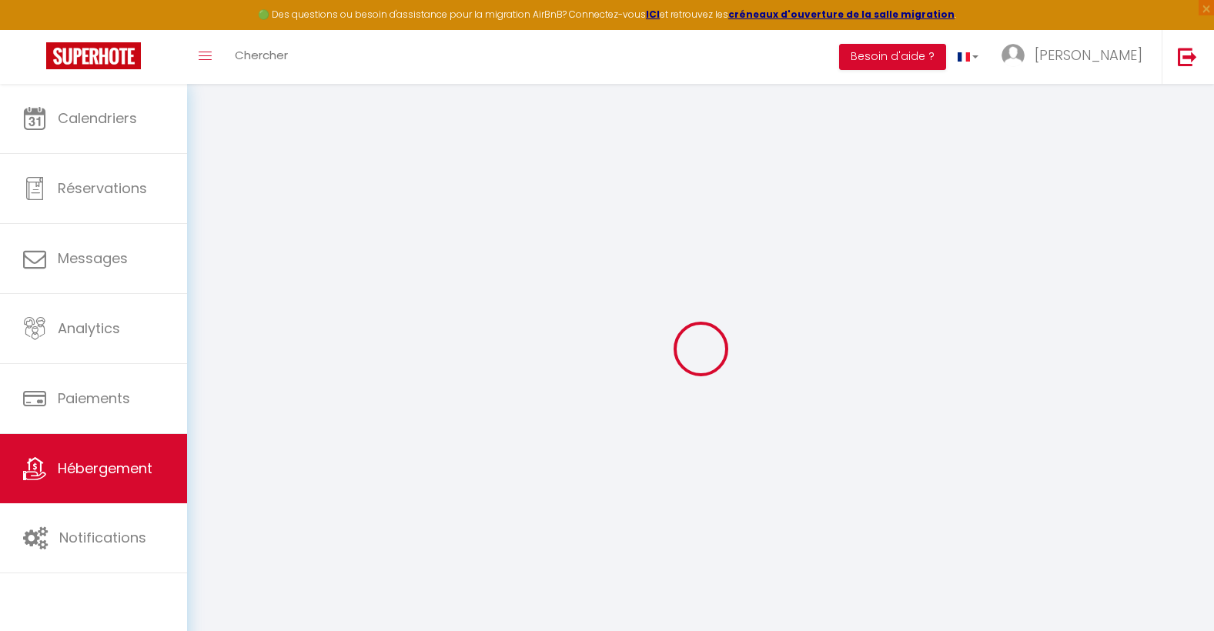
checkbox input "false"
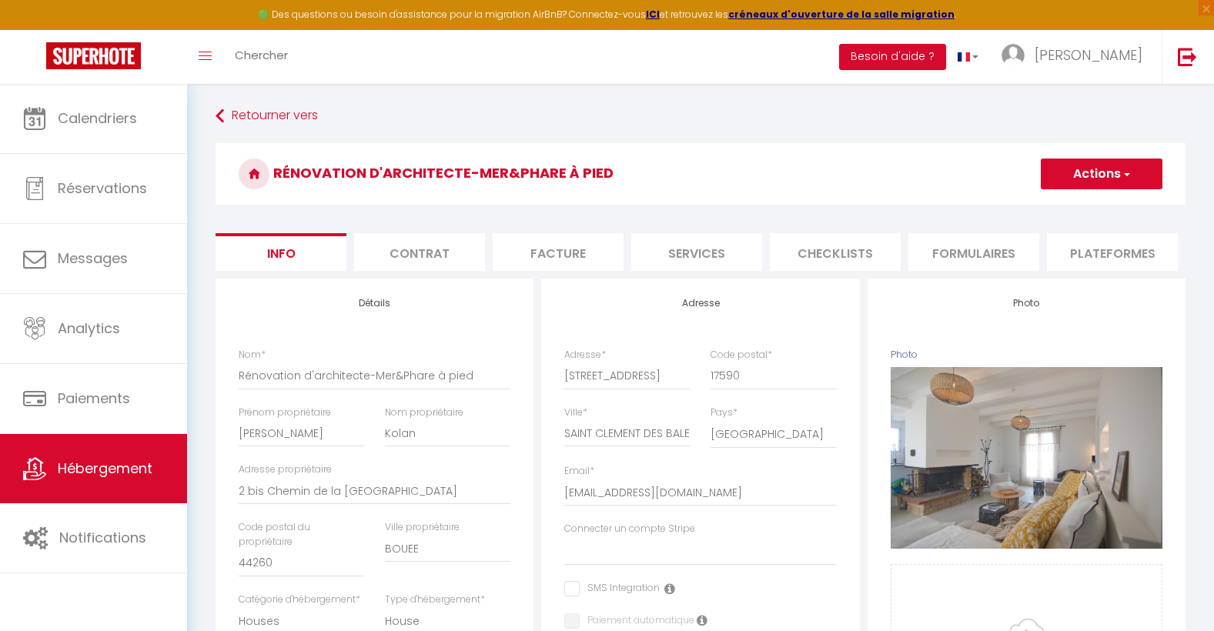
click at [714, 260] on li "Services" at bounding box center [696, 252] width 131 height 38
select select
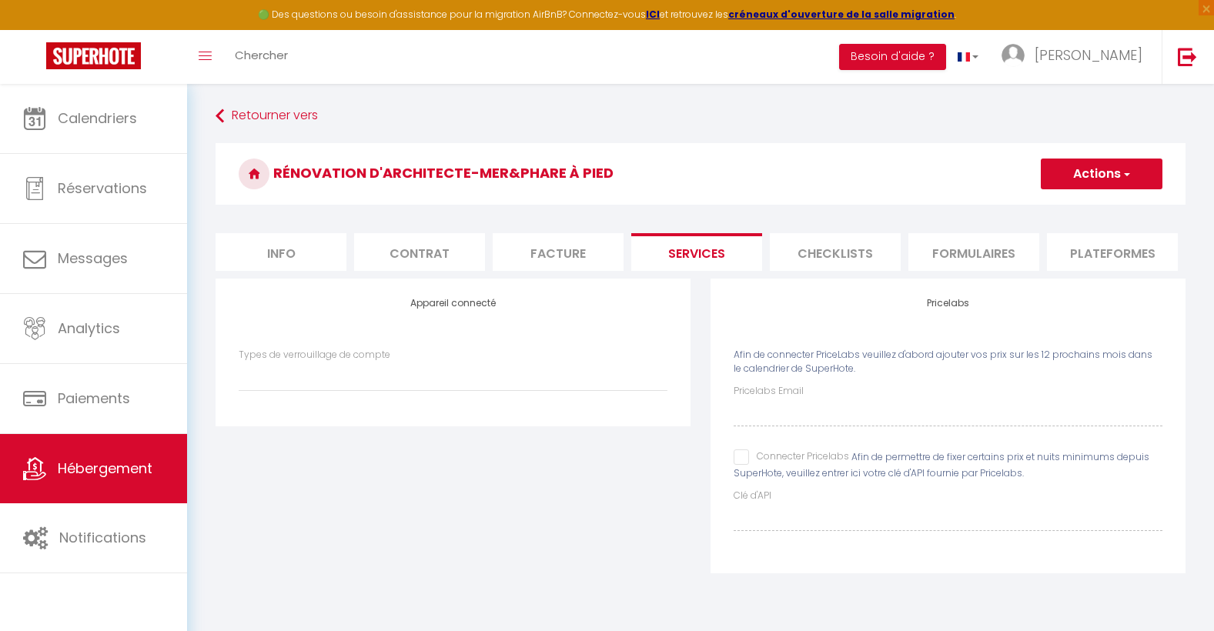
click at [430, 371] on div "Types de verrouillage de compte" at bounding box center [453, 370] width 429 height 44
click at [818, 513] on div "Clé d'API" at bounding box center [948, 510] width 429 height 42
click at [739, 465] on input "Connecter Pricelabs" at bounding box center [791, 457] width 115 height 15
checkbox input "true"
select select
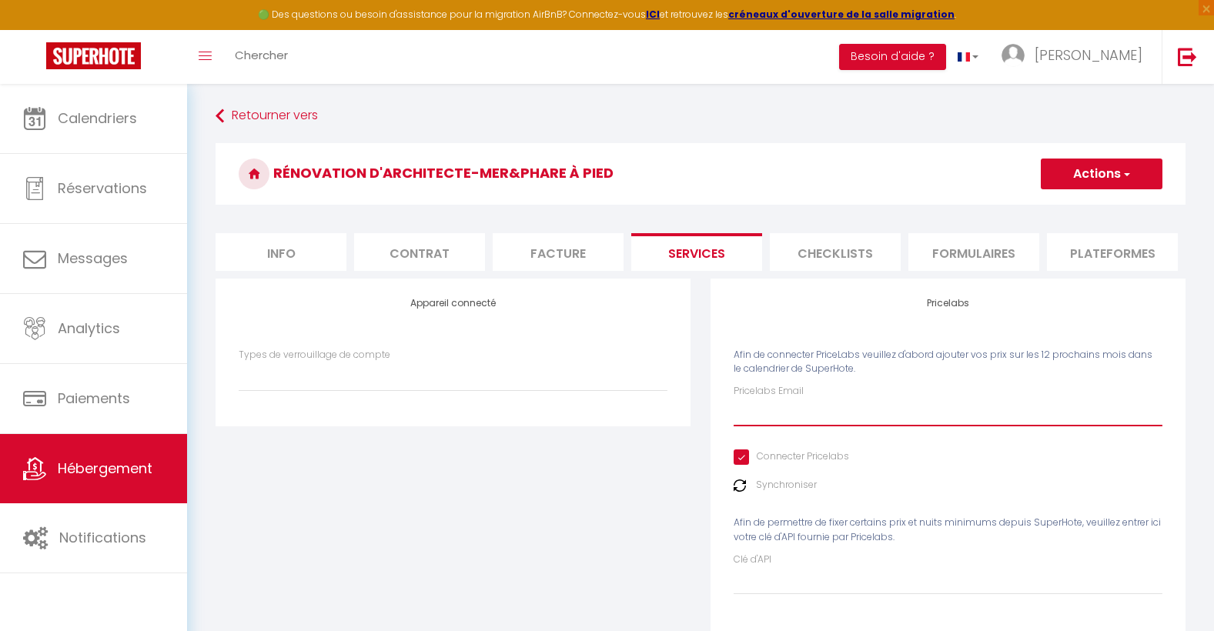
click at [808, 427] on input "Pricelabs Email" at bounding box center [948, 413] width 429 height 28
type input "[EMAIL_ADDRESS][DOMAIN_NAME]"
select select
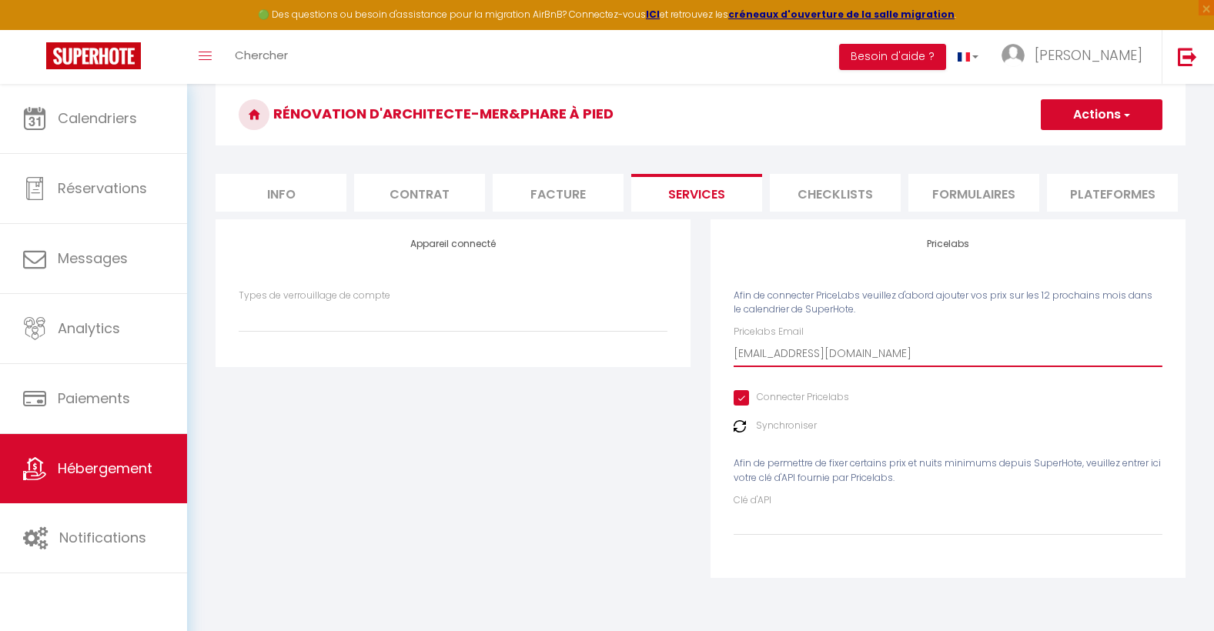
scroll to position [84, 0]
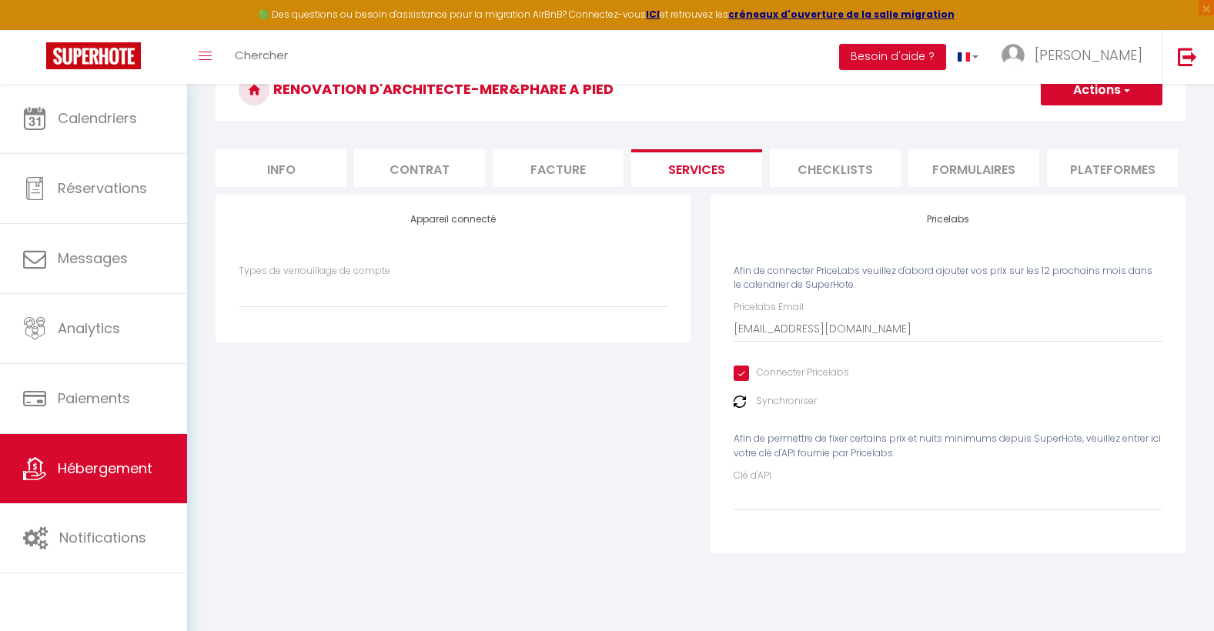
click at [739, 408] on img at bounding box center [740, 402] width 12 height 12
click at [1119, 94] on button "Actions" at bounding box center [1102, 90] width 122 height 31
click at [1109, 125] on link "Enregistrer" at bounding box center [1101, 124] width 122 height 20
